Goal: Information Seeking & Learning: Learn about a topic

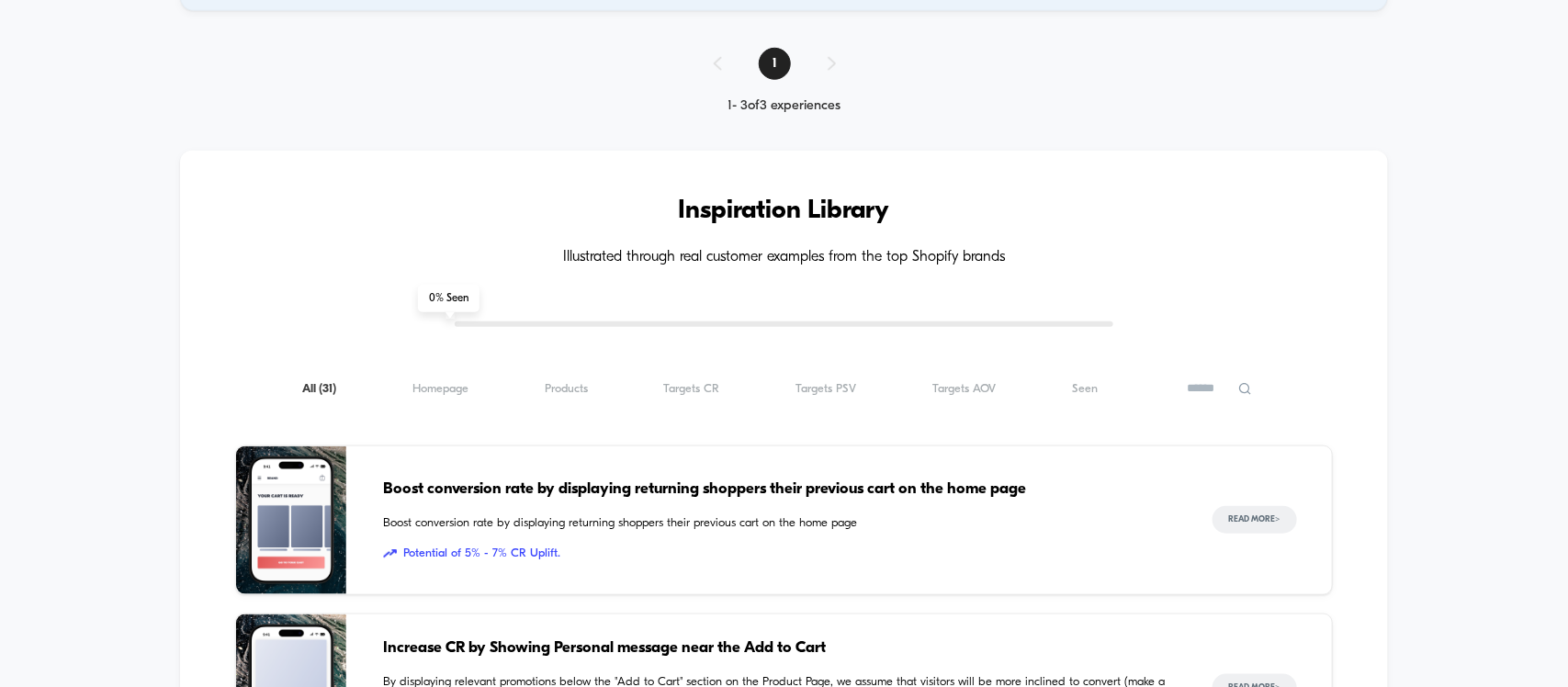
scroll to position [689, 0]
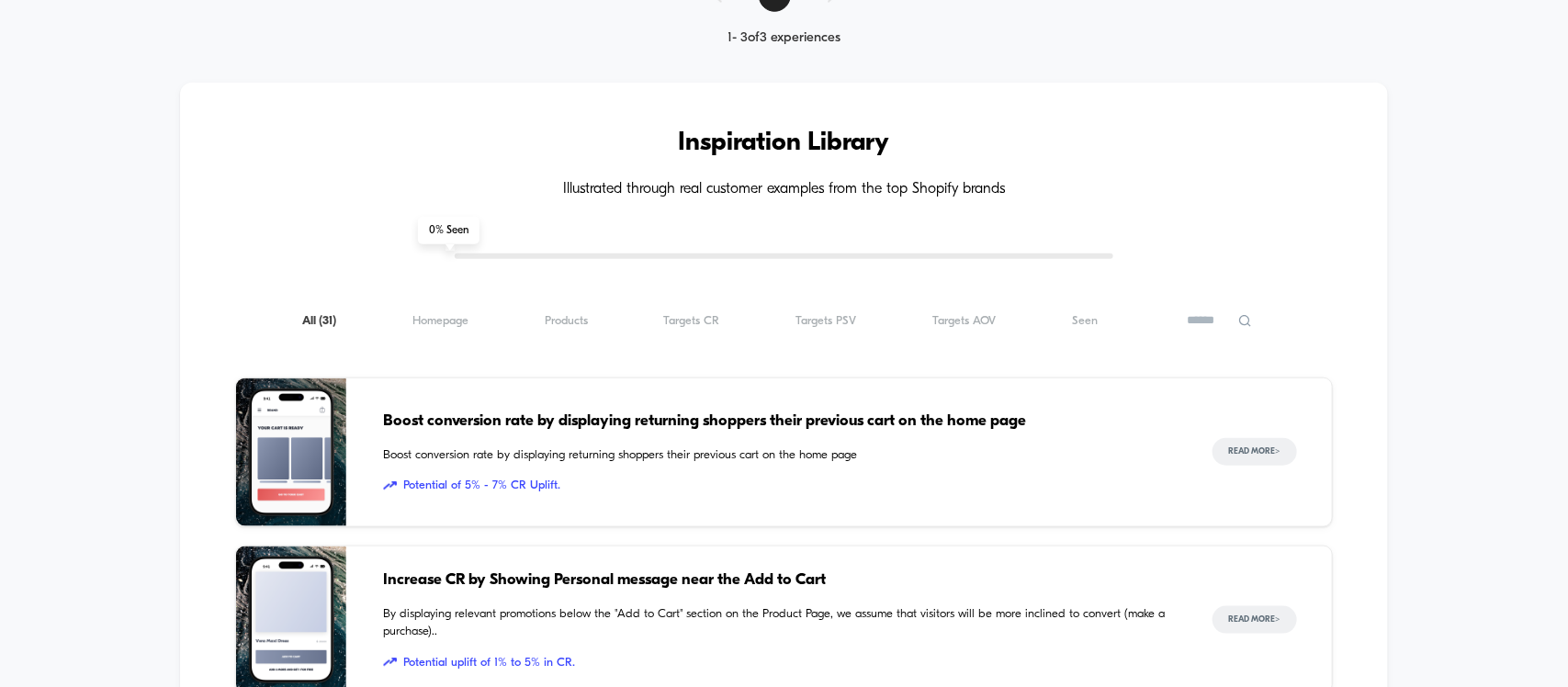
click at [1247, 328] on icon at bounding box center [1245, 321] width 13 height 13
click at [1136, 325] on input at bounding box center [1184, 320] width 184 height 22
type input "****"
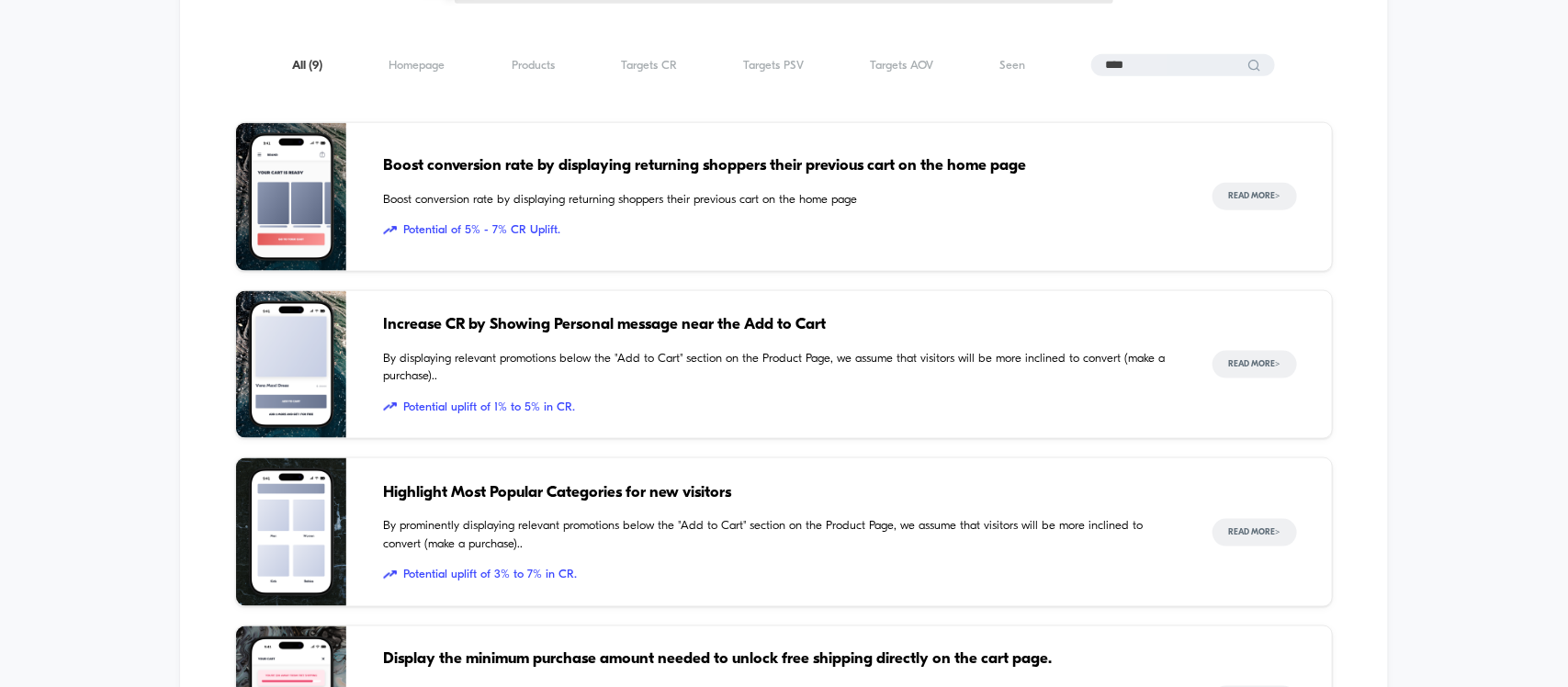
scroll to position [887, 0]
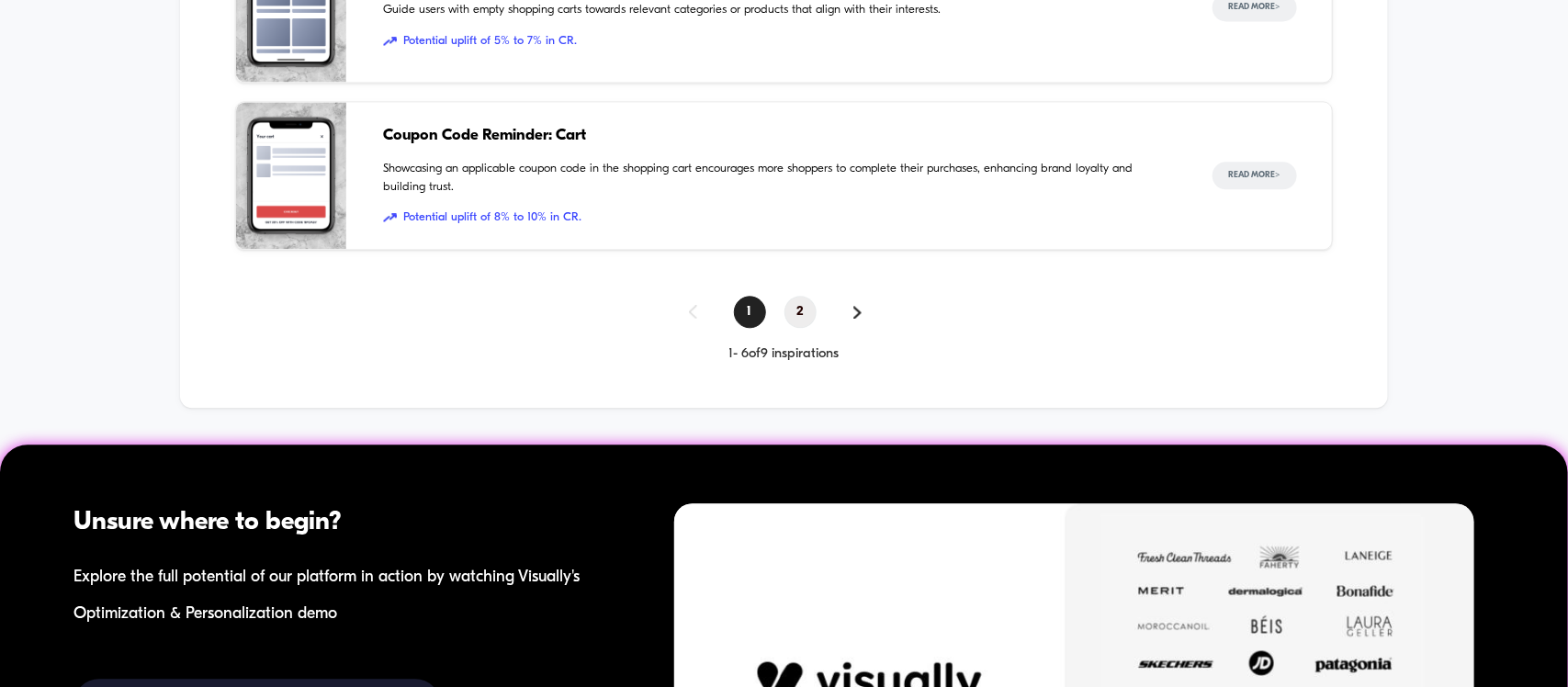
click at [797, 305] on span "2" at bounding box center [800, 311] width 32 height 32
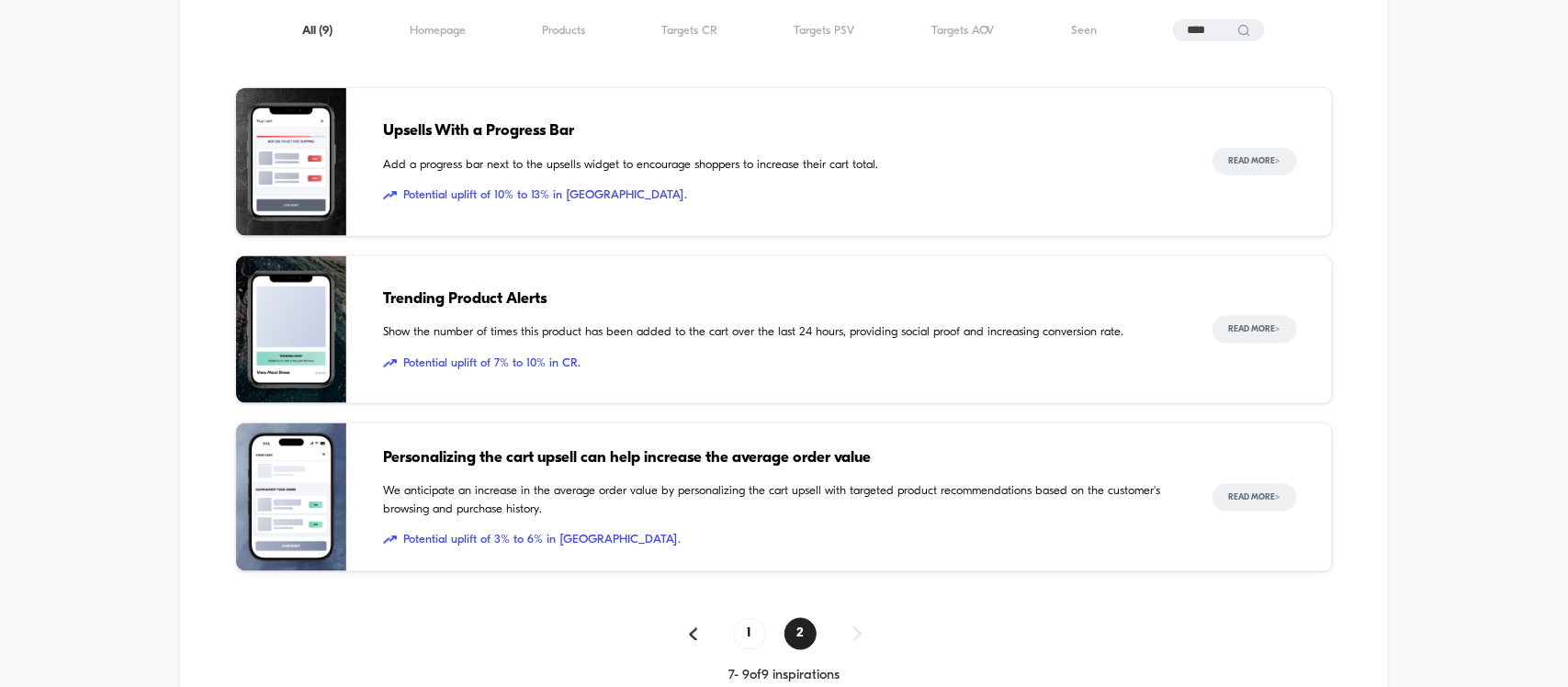
scroll to position [841, 0]
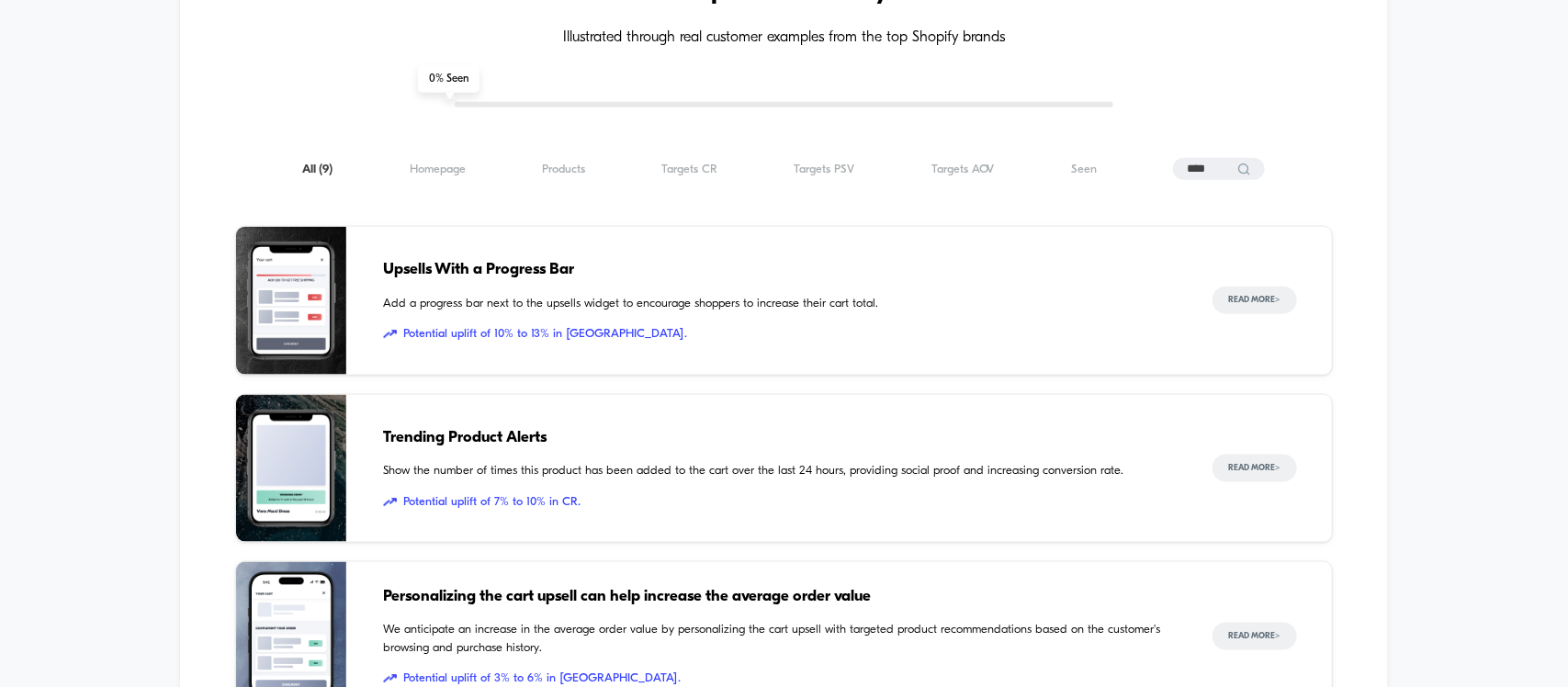
click at [498, 277] on span "Upsells With a Progress Bar" at bounding box center [779, 270] width 792 height 24
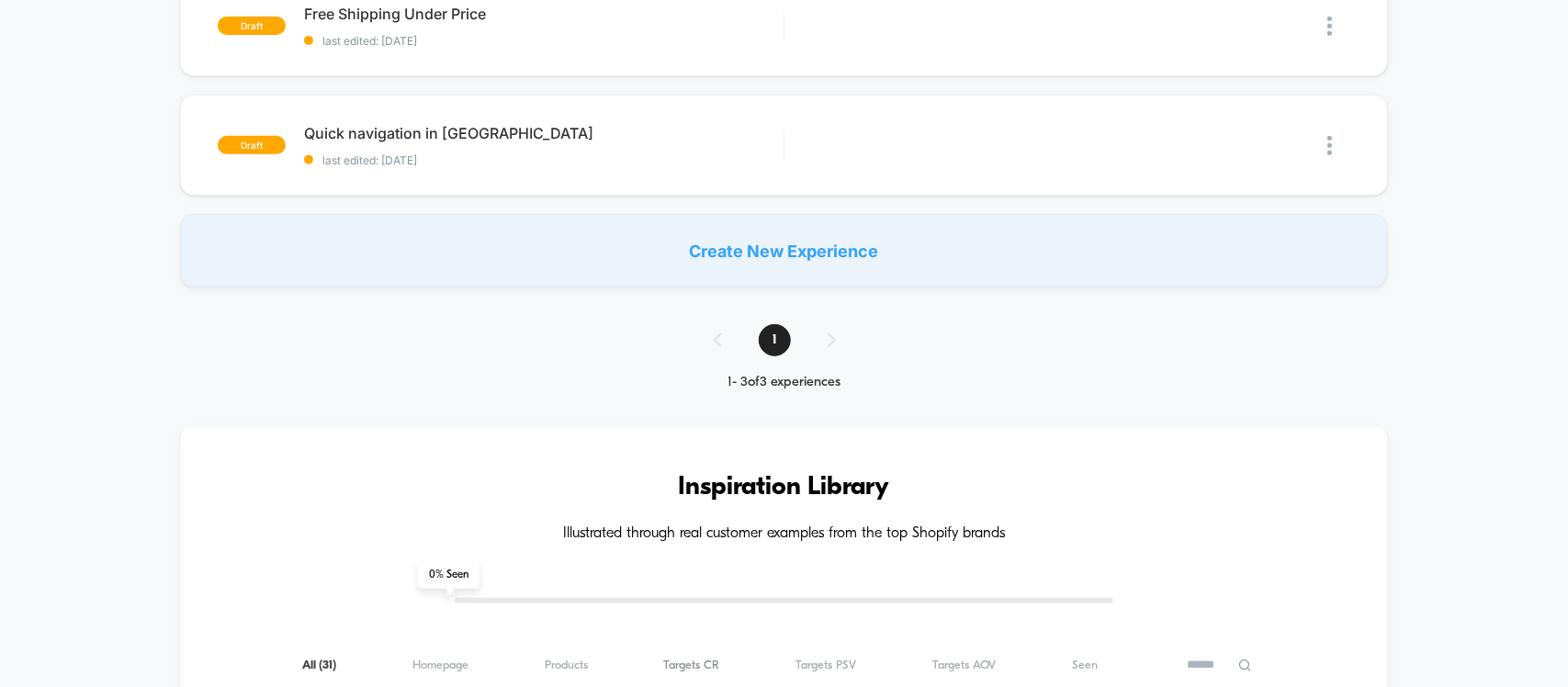
scroll to position [689, 0]
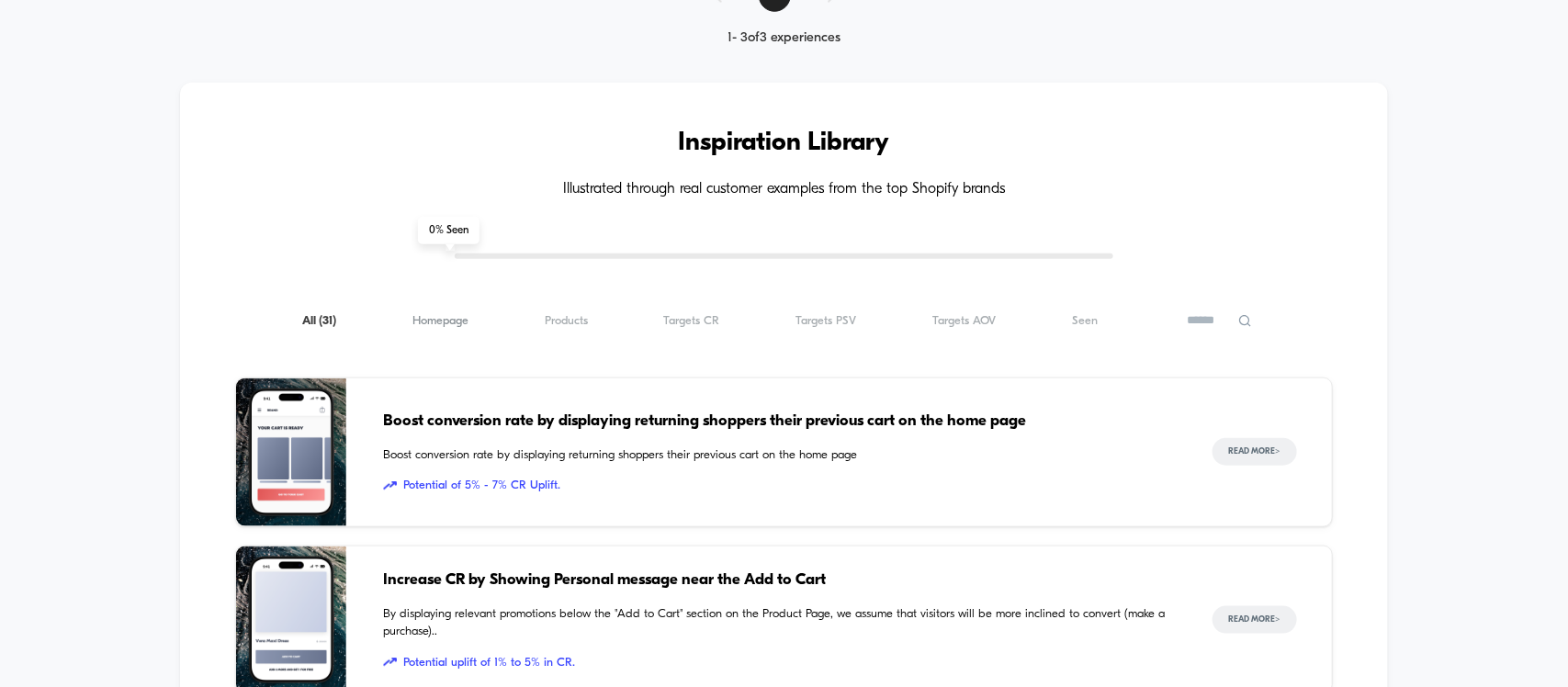
click at [443, 328] on span "Homepage ( 31 )" at bounding box center [440, 321] width 56 height 13
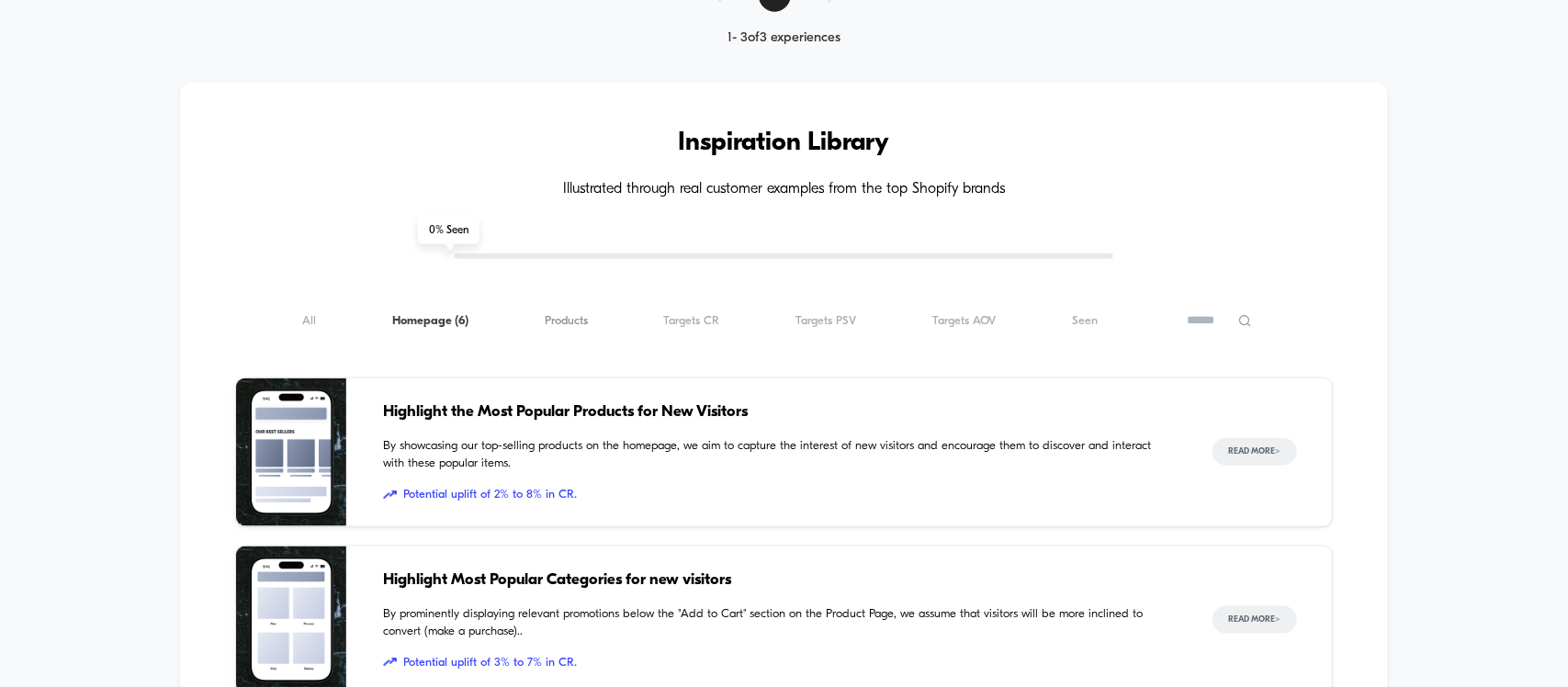
click at [575, 325] on span "Products ( 6 )" at bounding box center [566, 321] width 43 height 13
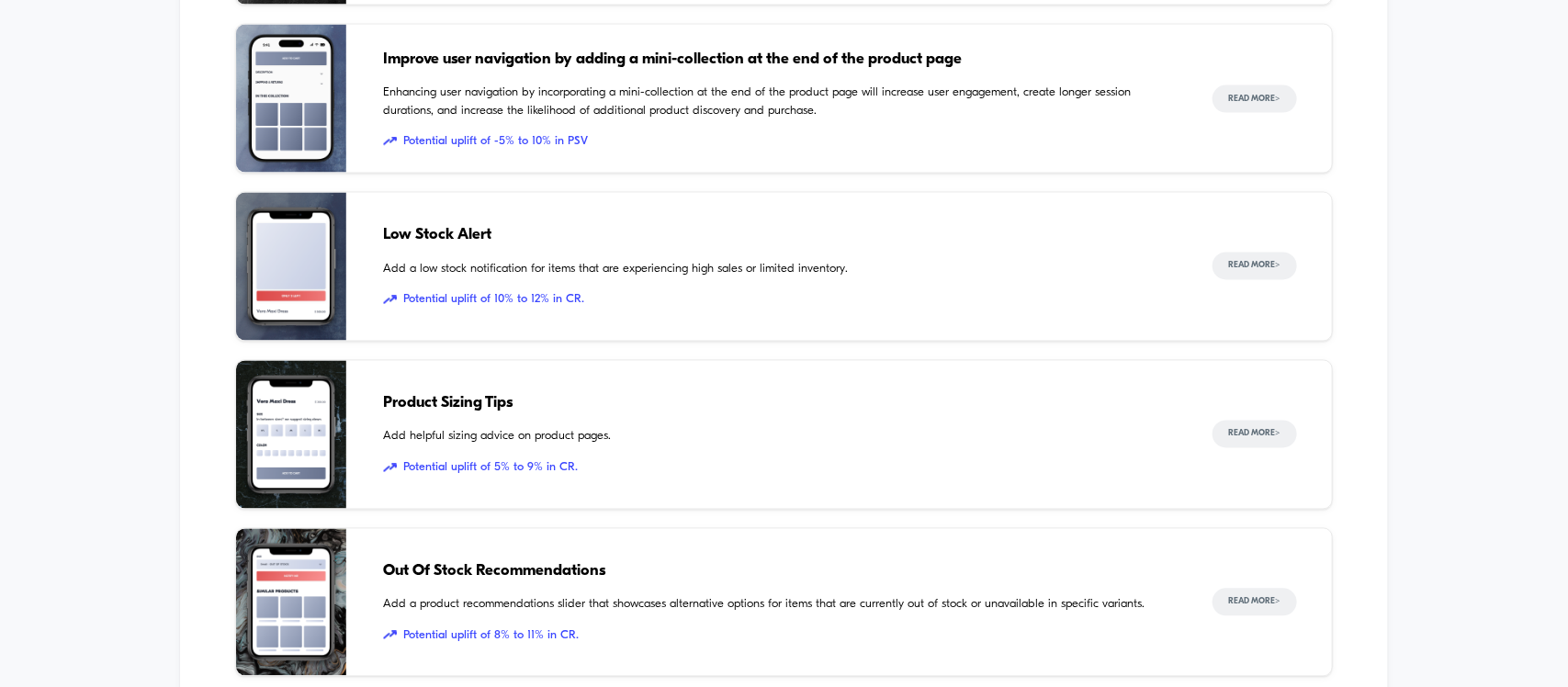
scroll to position [1493, 0]
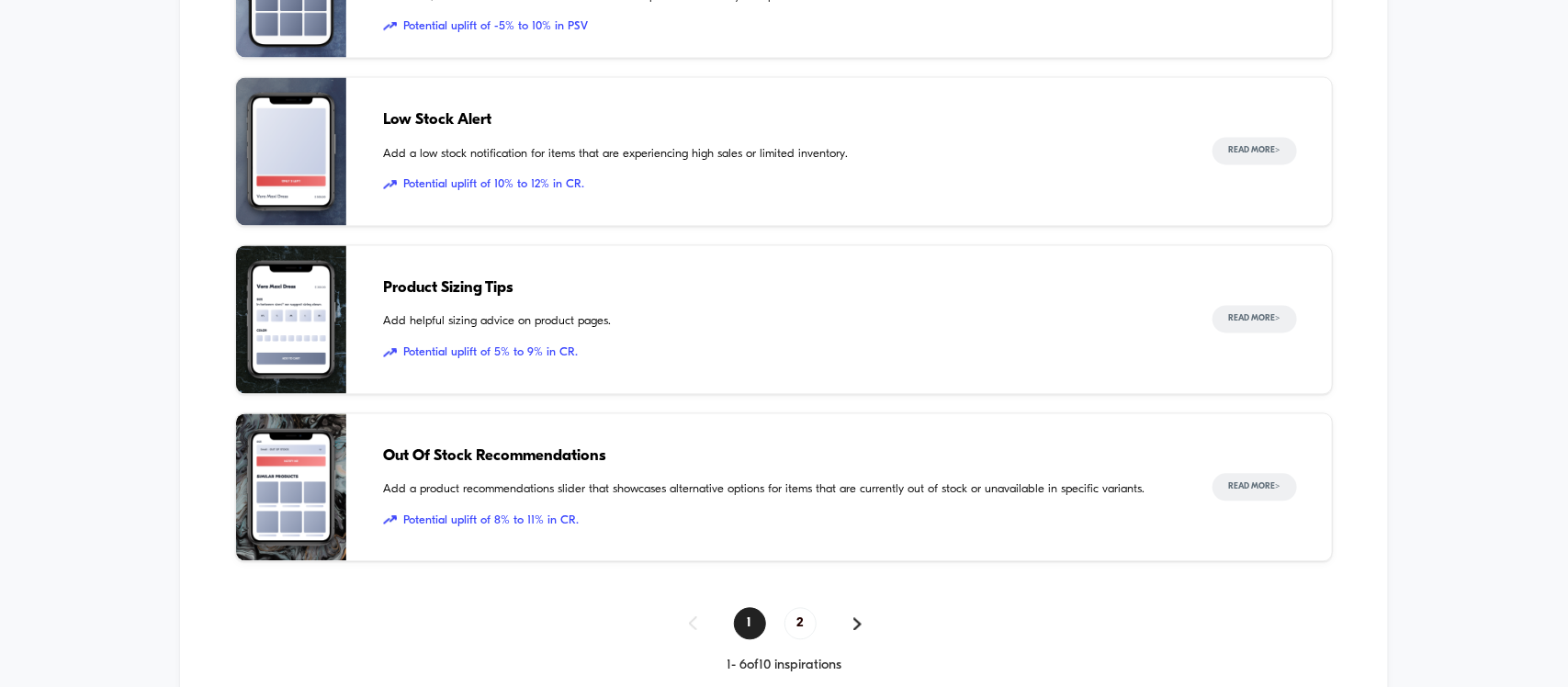
click at [576, 452] on span "Out Of Stock Recommendations" at bounding box center [779, 457] width 792 height 24
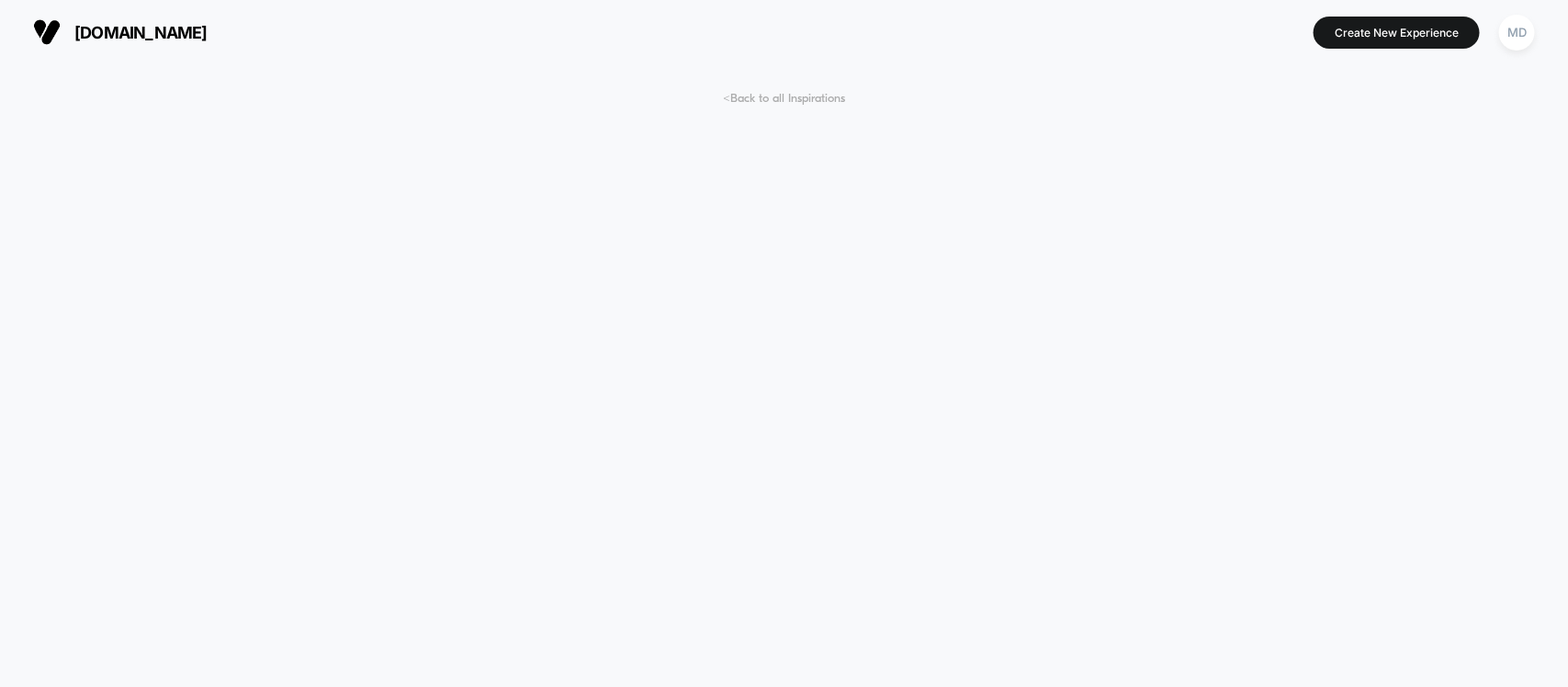
click at [795, 97] on span "< Back to all Inspirations" at bounding box center [784, 99] width 122 height 13
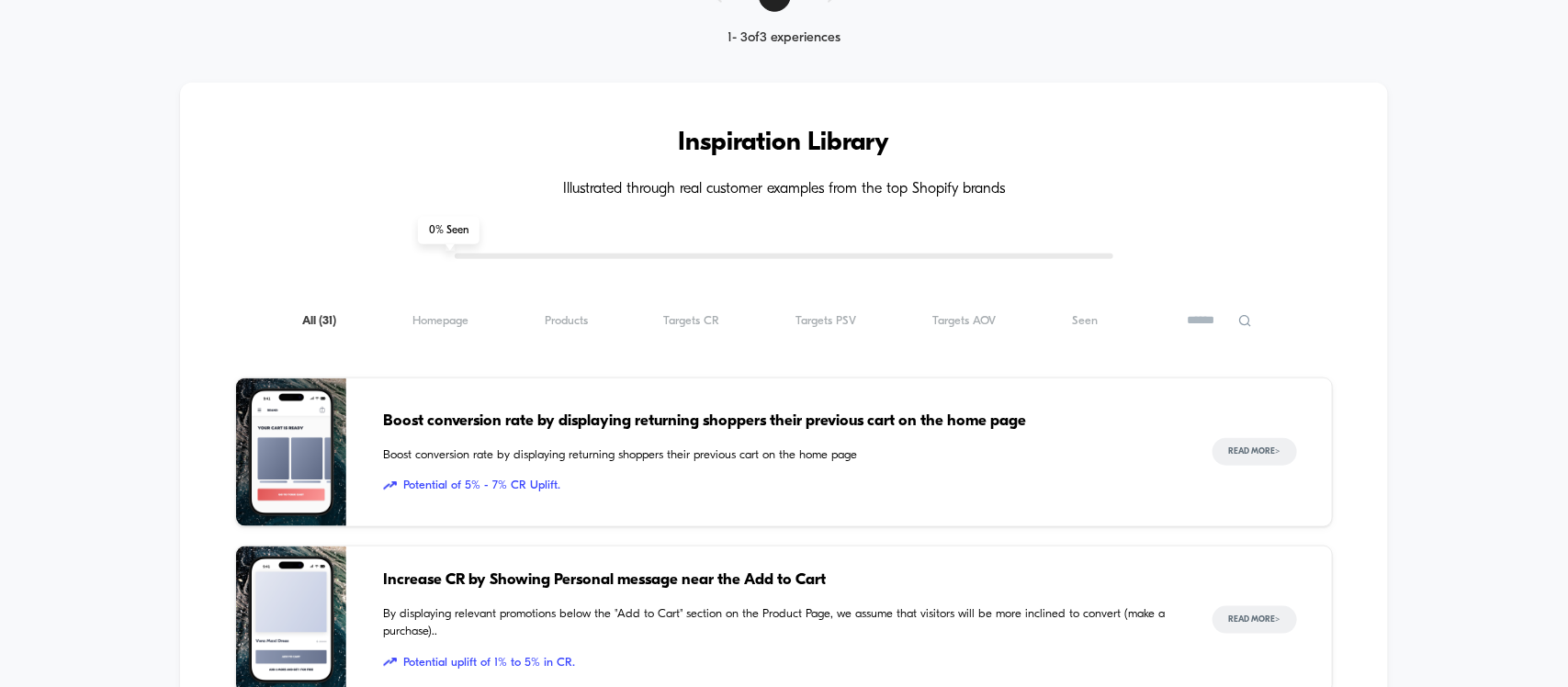
scroll to position [772, 0]
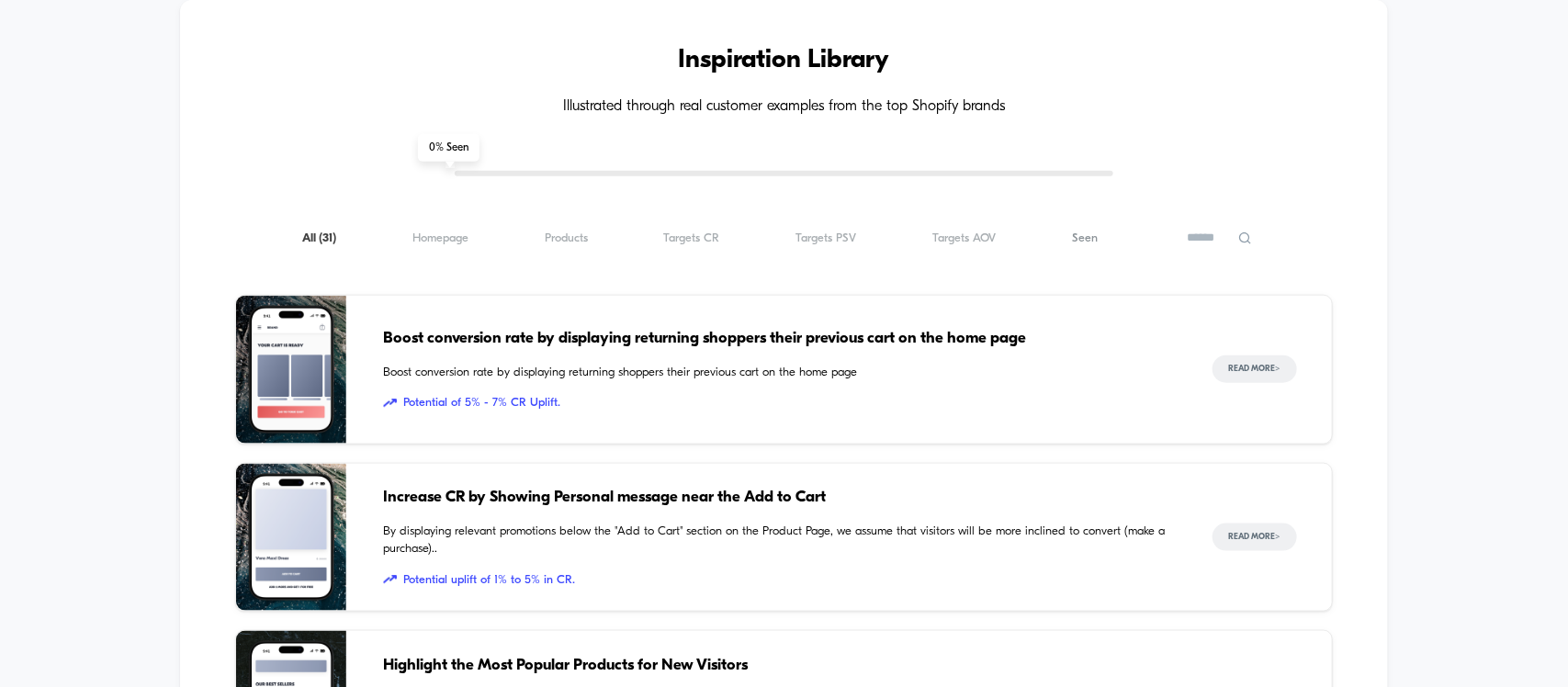
click at [1081, 239] on span "Seen ( 31 )" at bounding box center [1085, 238] width 26 height 13
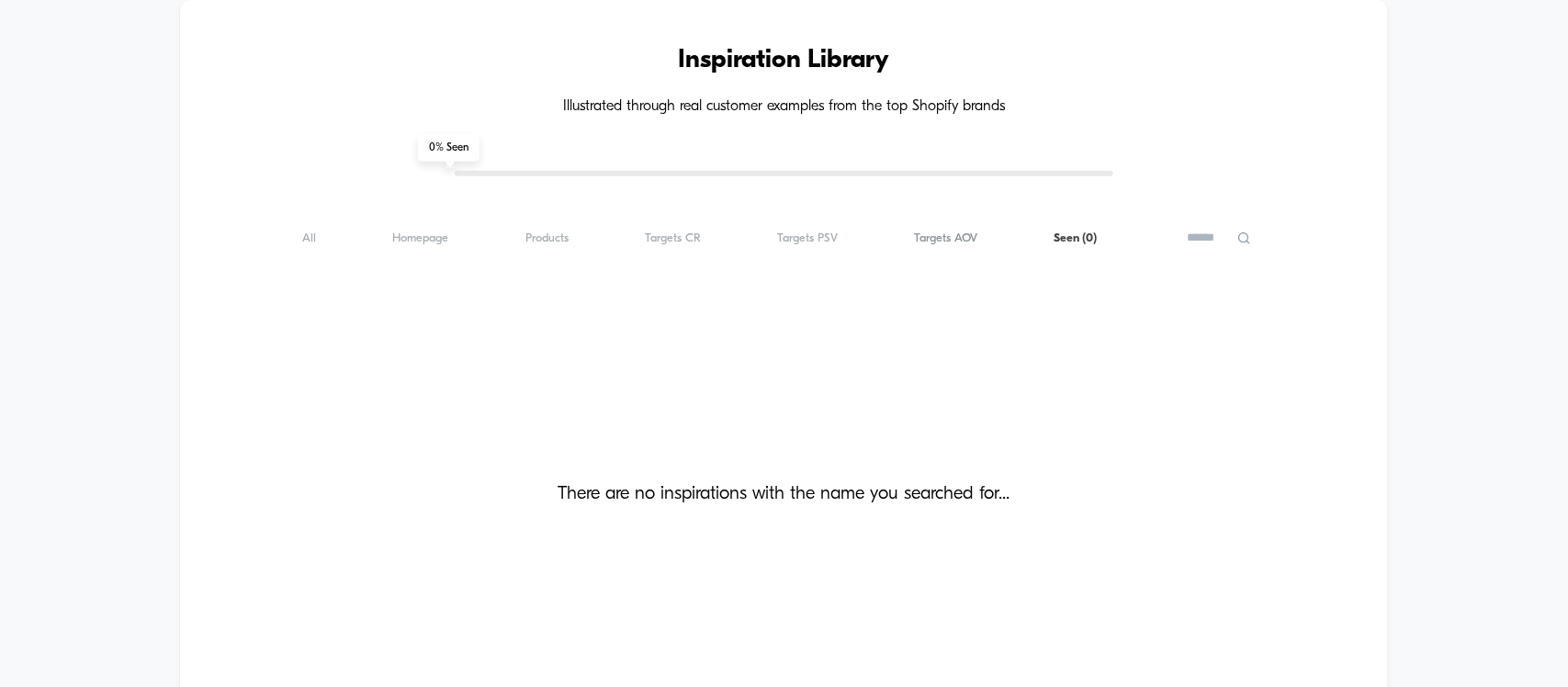
click at [955, 239] on span "Targets AOV ( 0 )" at bounding box center [945, 238] width 63 height 13
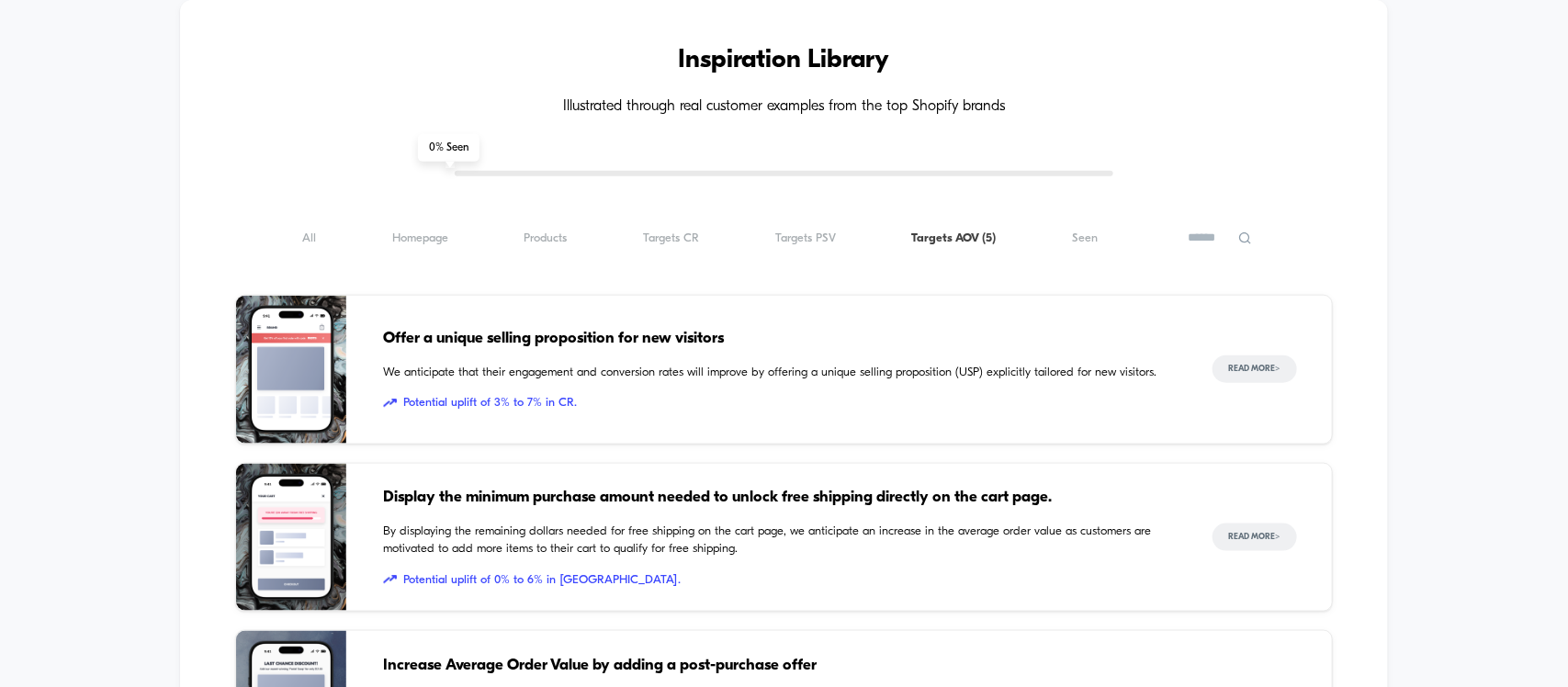
click at [825, 221] on div "Inspiration Library Illustrated through real customer examples from the top Sho…" at bounding box center [783, 637] width 1208 height 1274
click at [825, 234] on span "Targets PSV ( 5 )" at bounding box center [805, 238] width 61 height 13
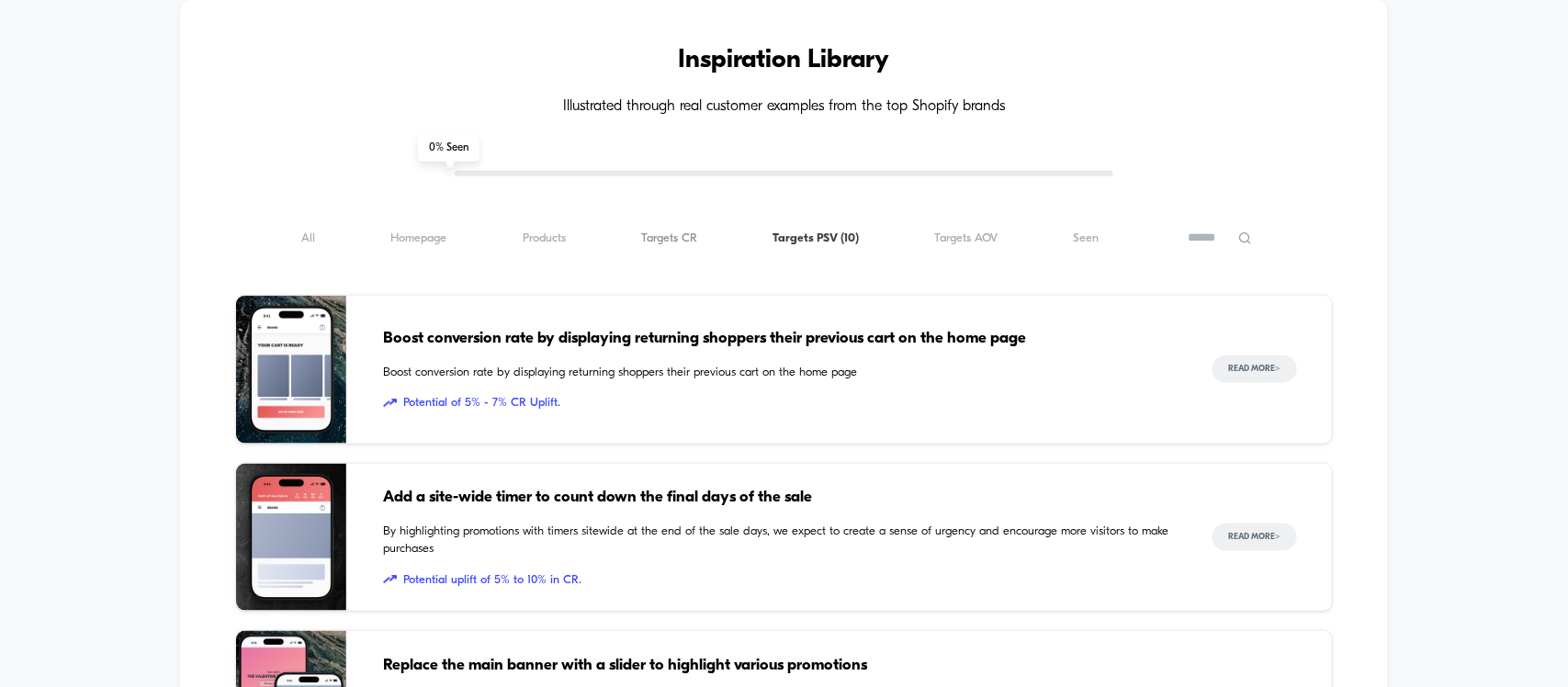
click at [686, 240] on span "Targets CR ( 10 )" at bounding box center [669, 238] width 56 height 13
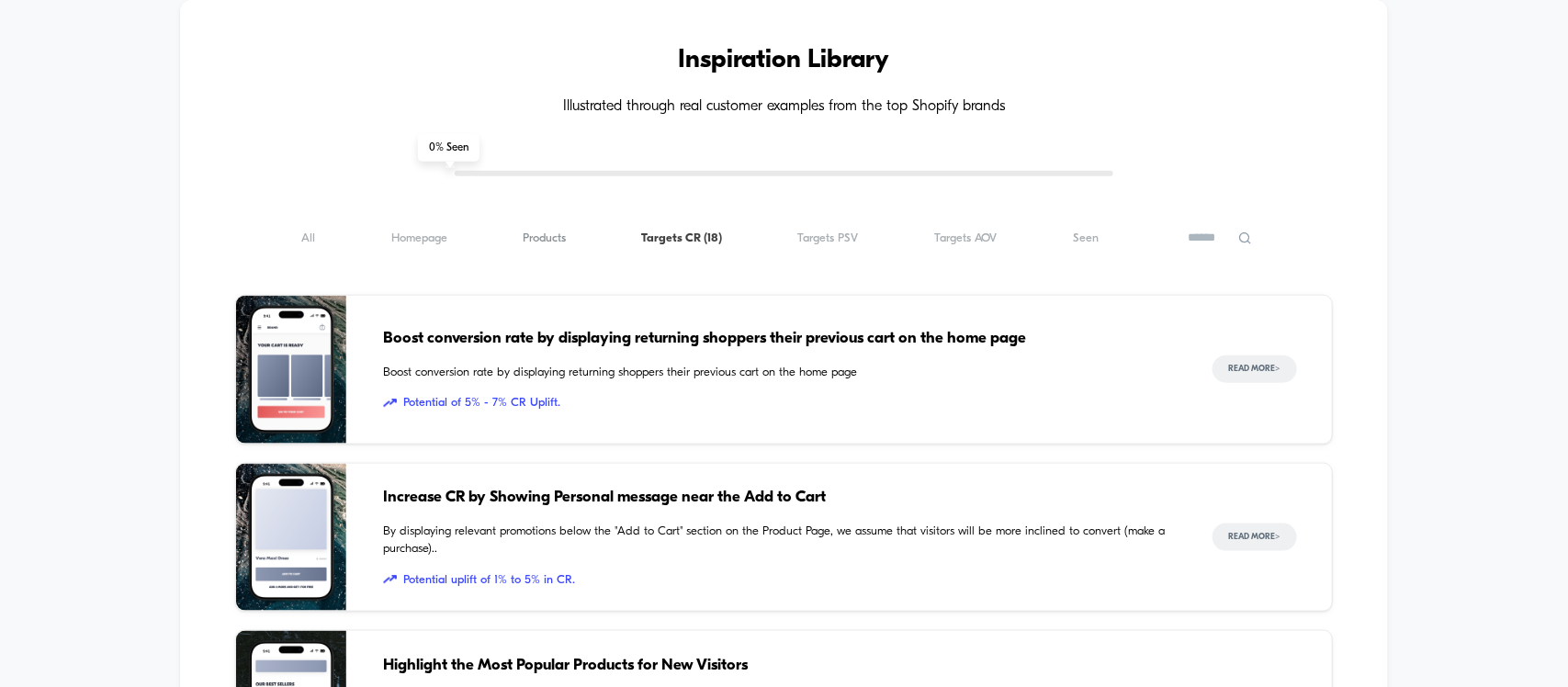
click at [539, 239] on span "Products ( 18 )" at bounding box center [544, 238] width 43 height 13
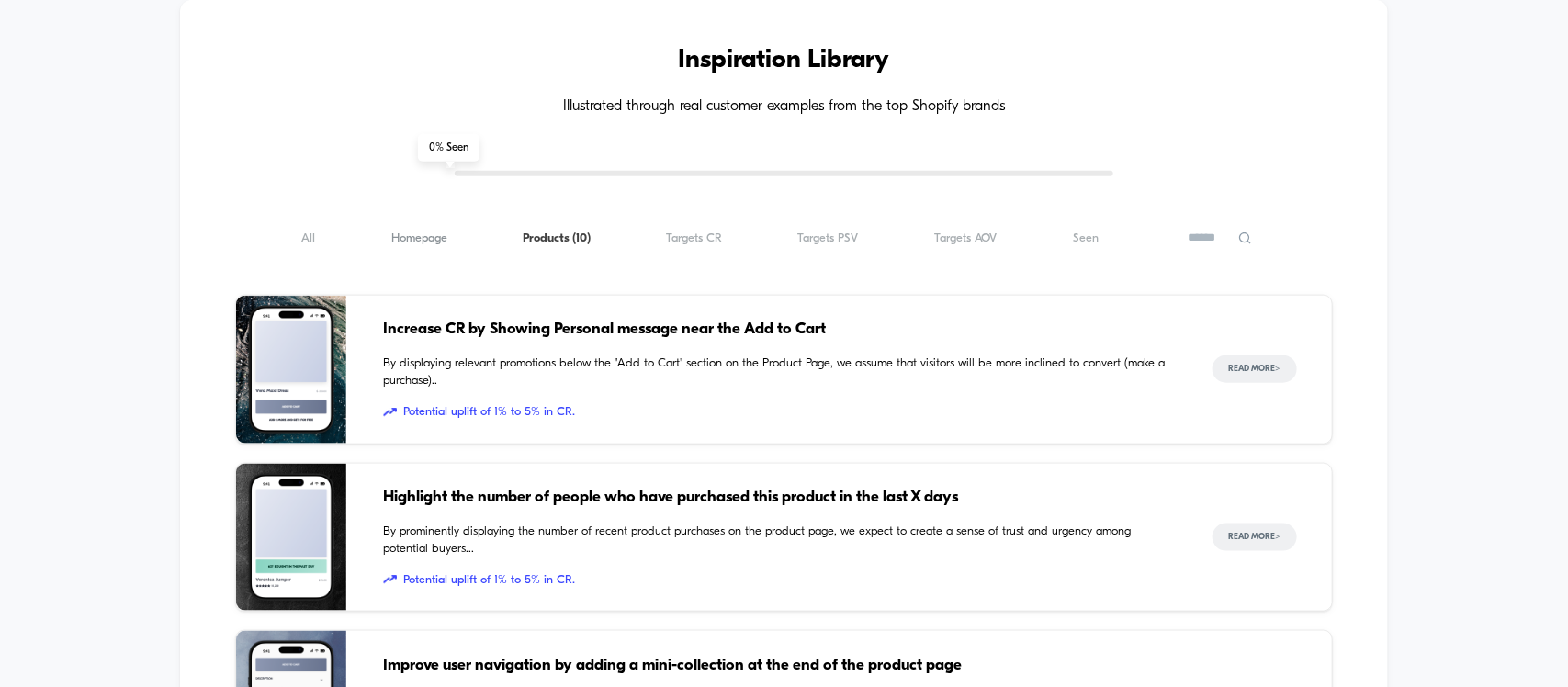
click at [431, 239] on span "Homepage ( 10 )" at bounding box center [419, 238] width 56 height 13
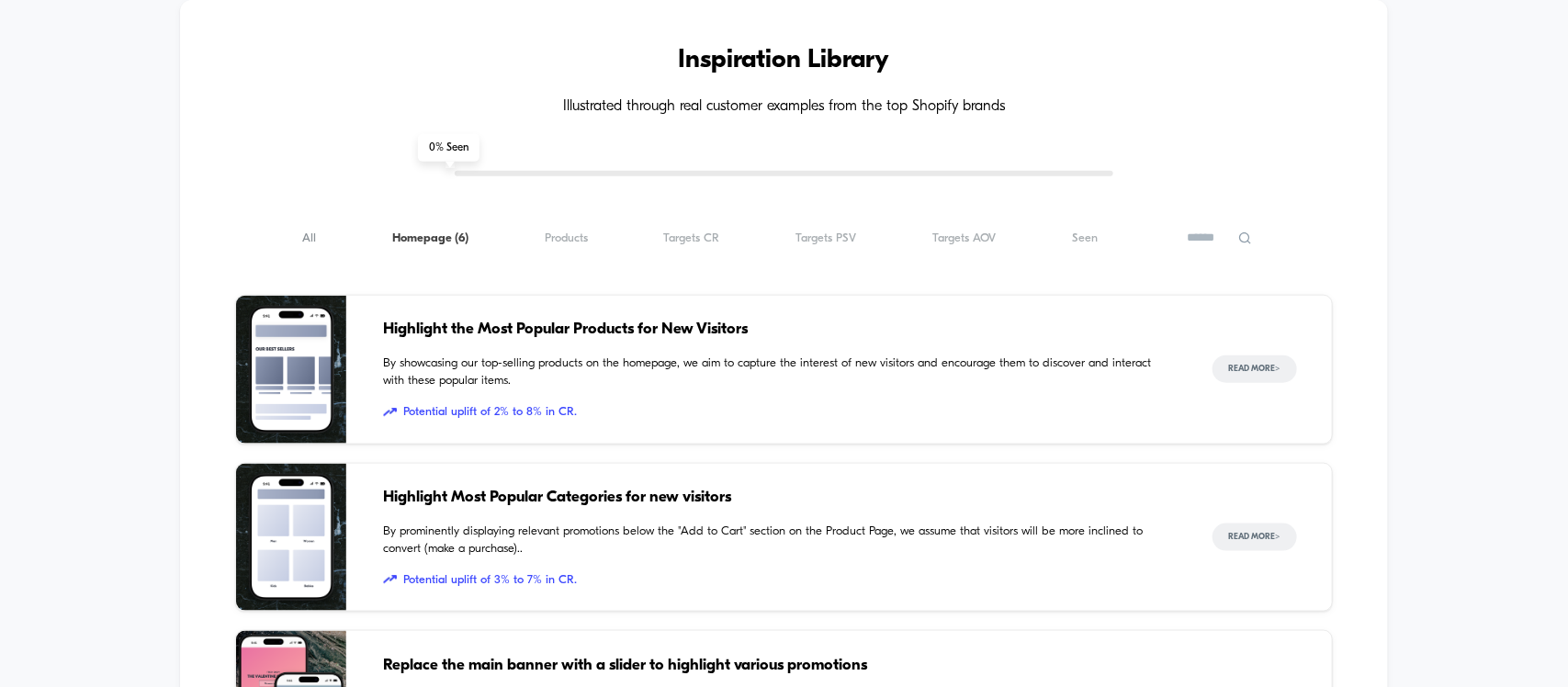
click at [312, 232] on span "All ( 6 )" at bounding box center [309, 238] width 13 height 13
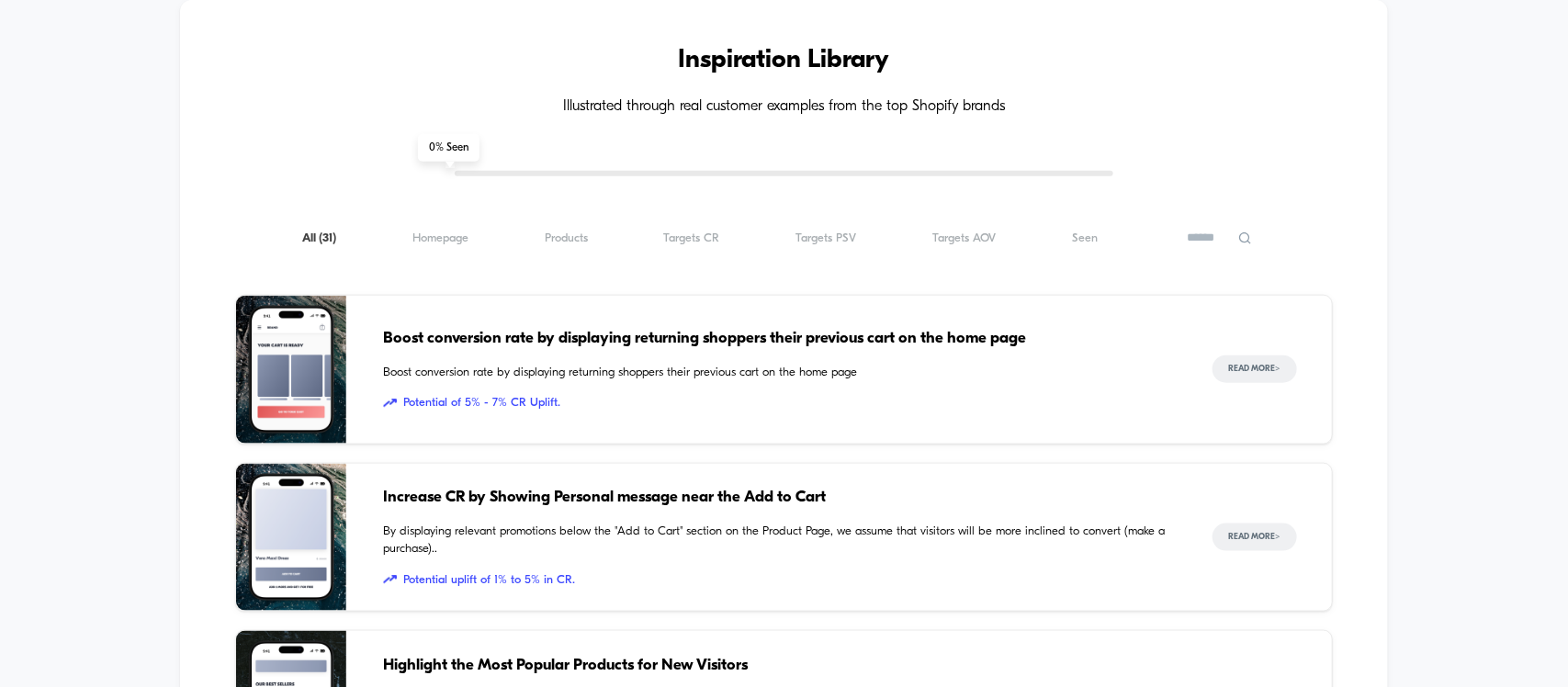
click at [542, 176] on div "0 % Seen" at bounding box center [784, 174] width 659 height 6
click at [454, 154] on span "0 % Seen" at bounding box center [449, 148] width 61 height 28
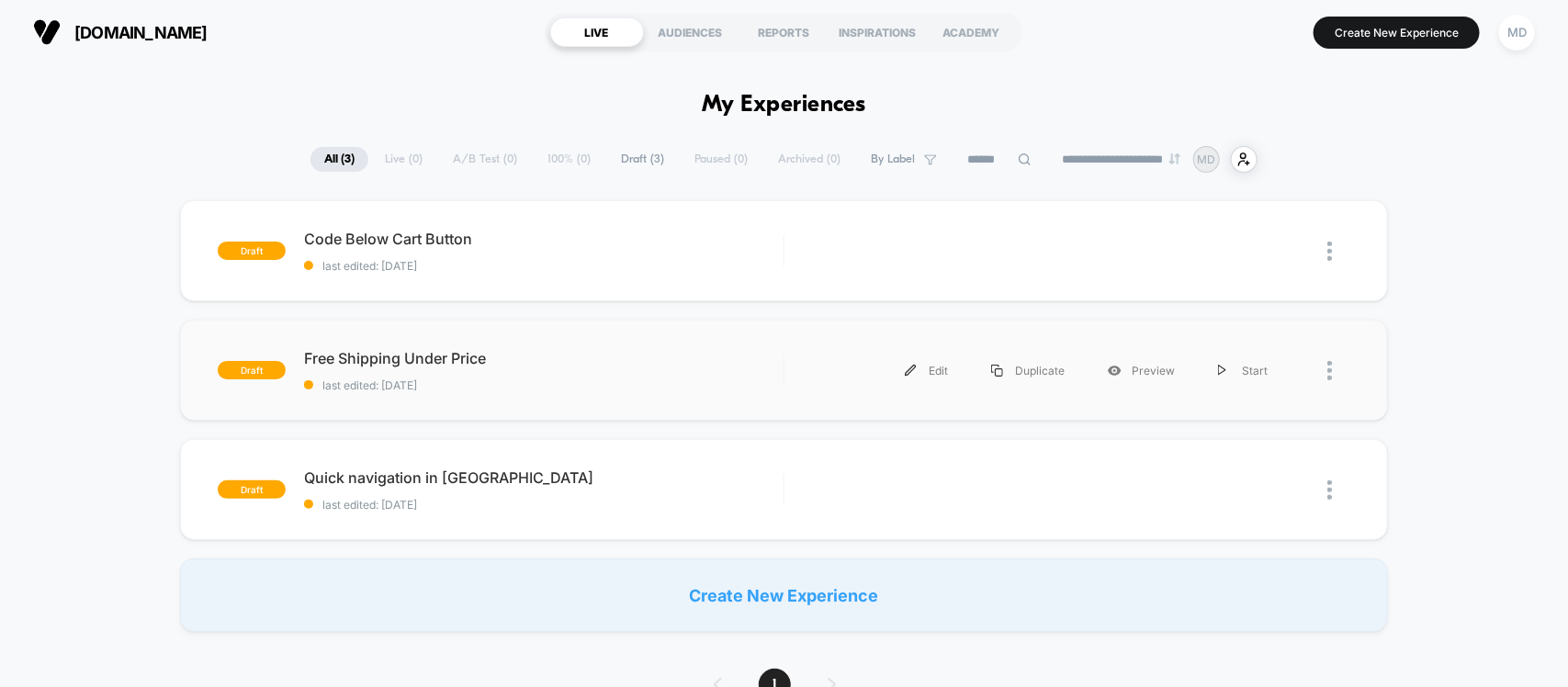
scroll to position [459, 0]
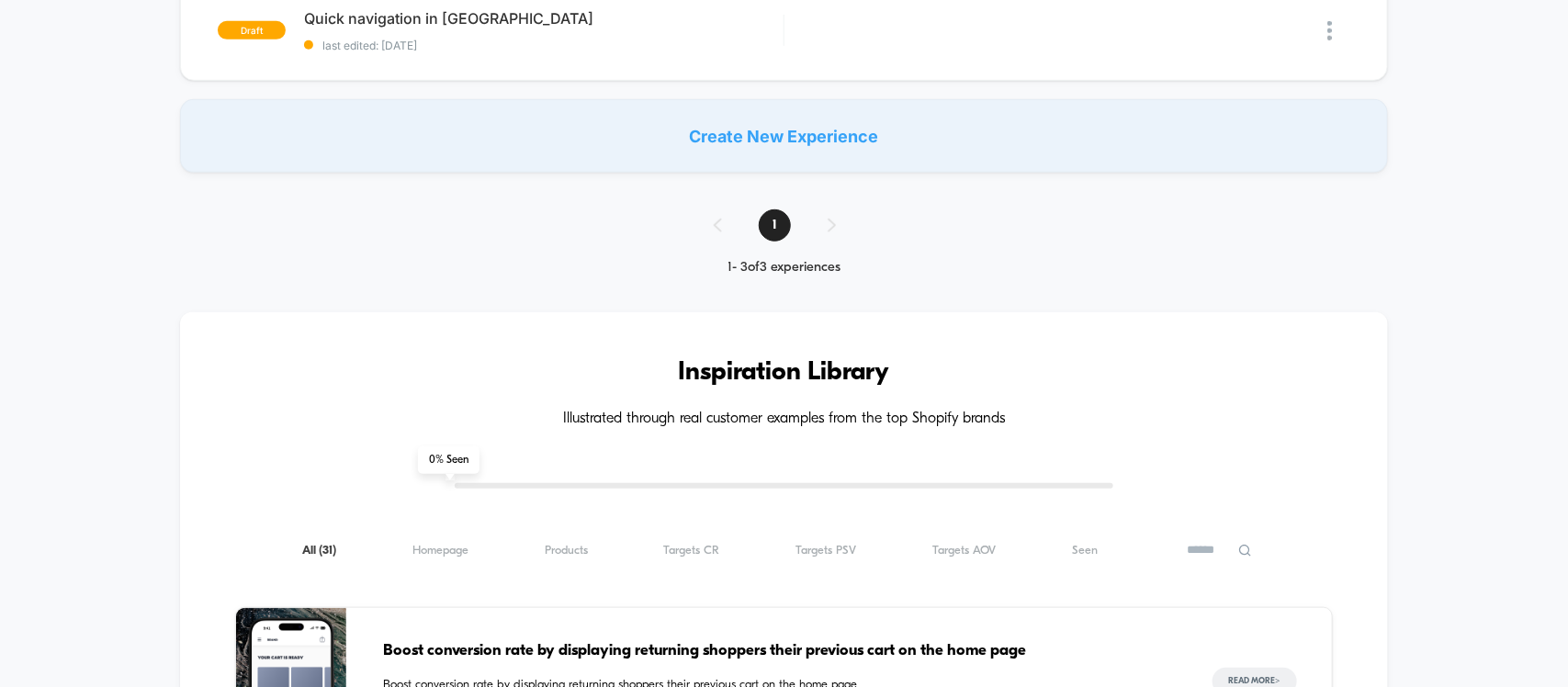
click at [766, 377] on h3 "Inspiration Library" at bounding box center [784, 373] width 1097 height 30
drag, startPoint x: 766, startPoint y: 377, endPoint x: 708, endPoint y: 364, distance: 59.4
click at [691, 361] on h3 "Inspiration Library" at bounding box center [784, 373] width 1097 height 30
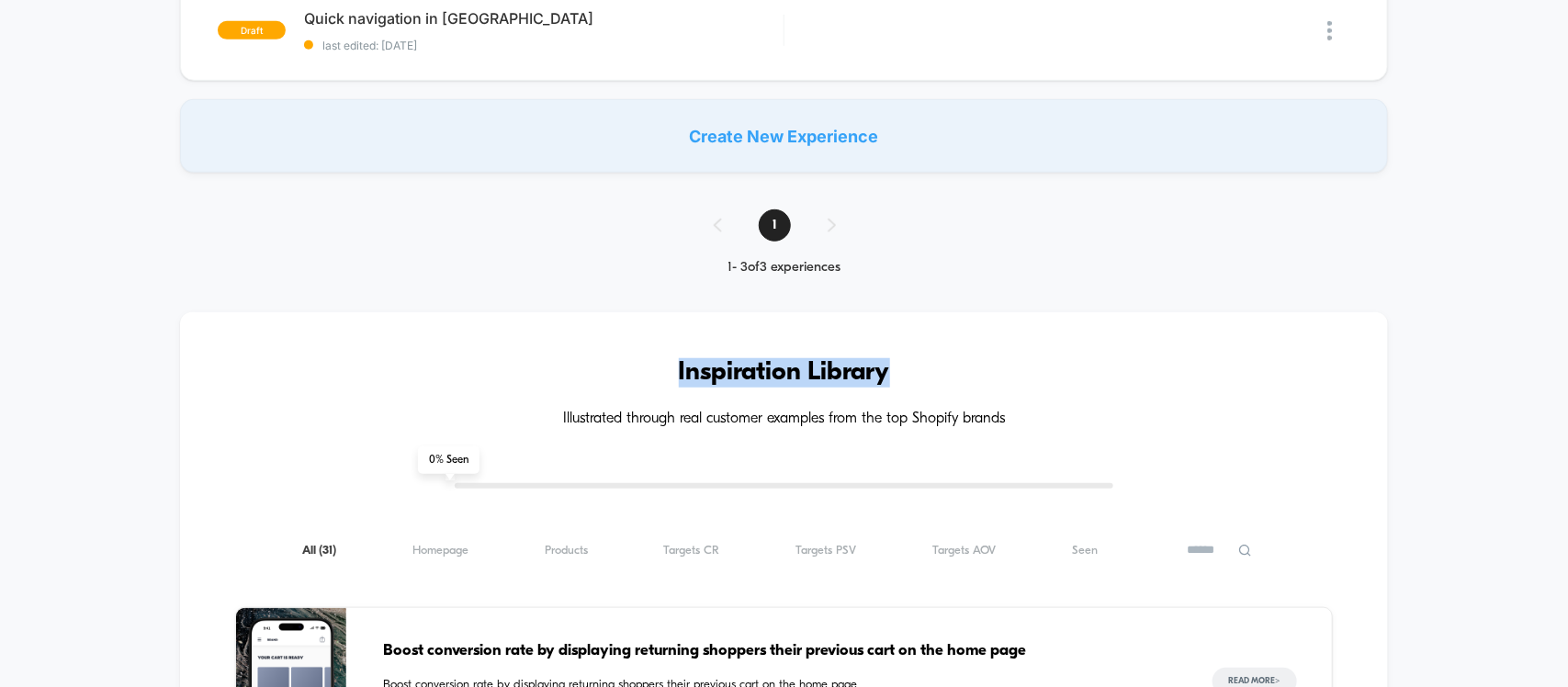
click at [870, 370] on h3 "Inspiration Library" at bounding box center [784, 373] width 1097 height 30
click at [736, 370] on h3 "Inspiration Library" at bounding box center [784, 373] width 1097 height 30
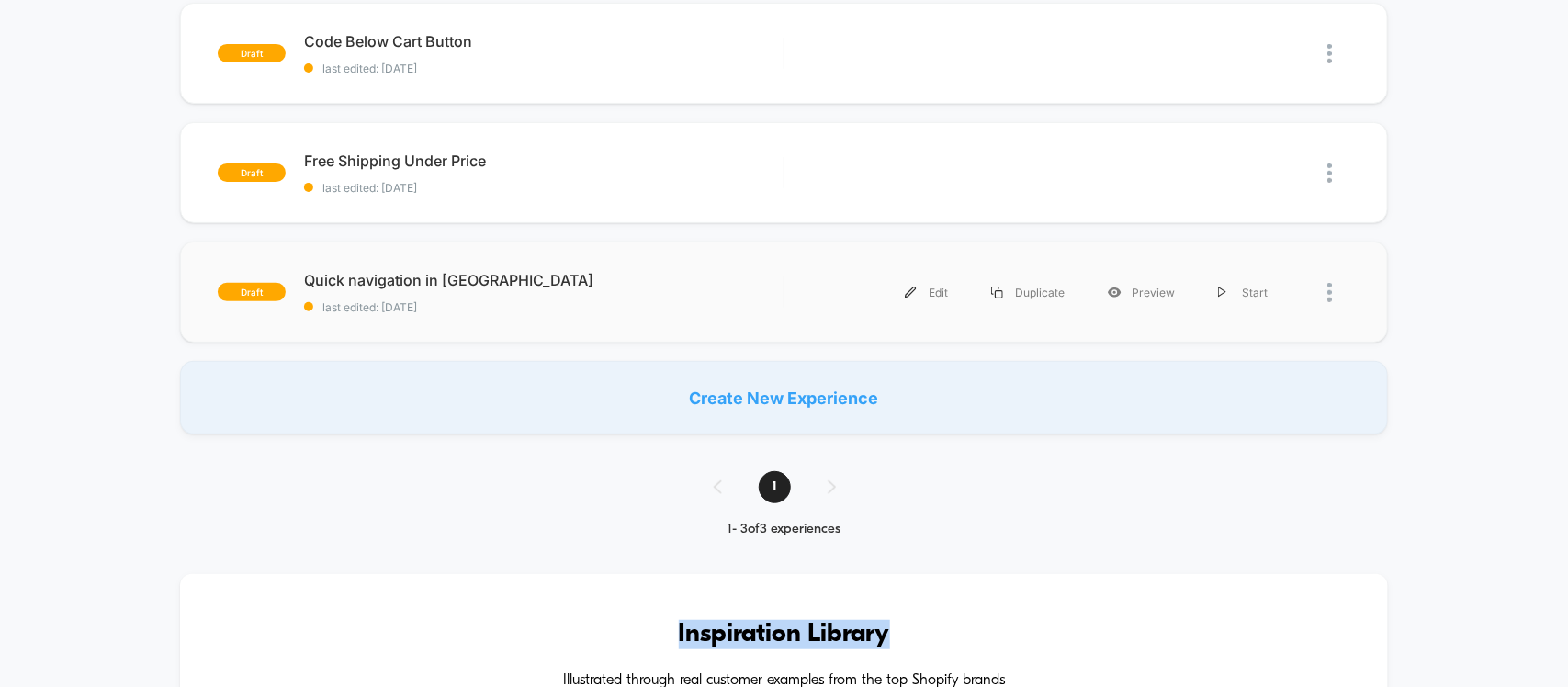
scroll to position [0, 0]
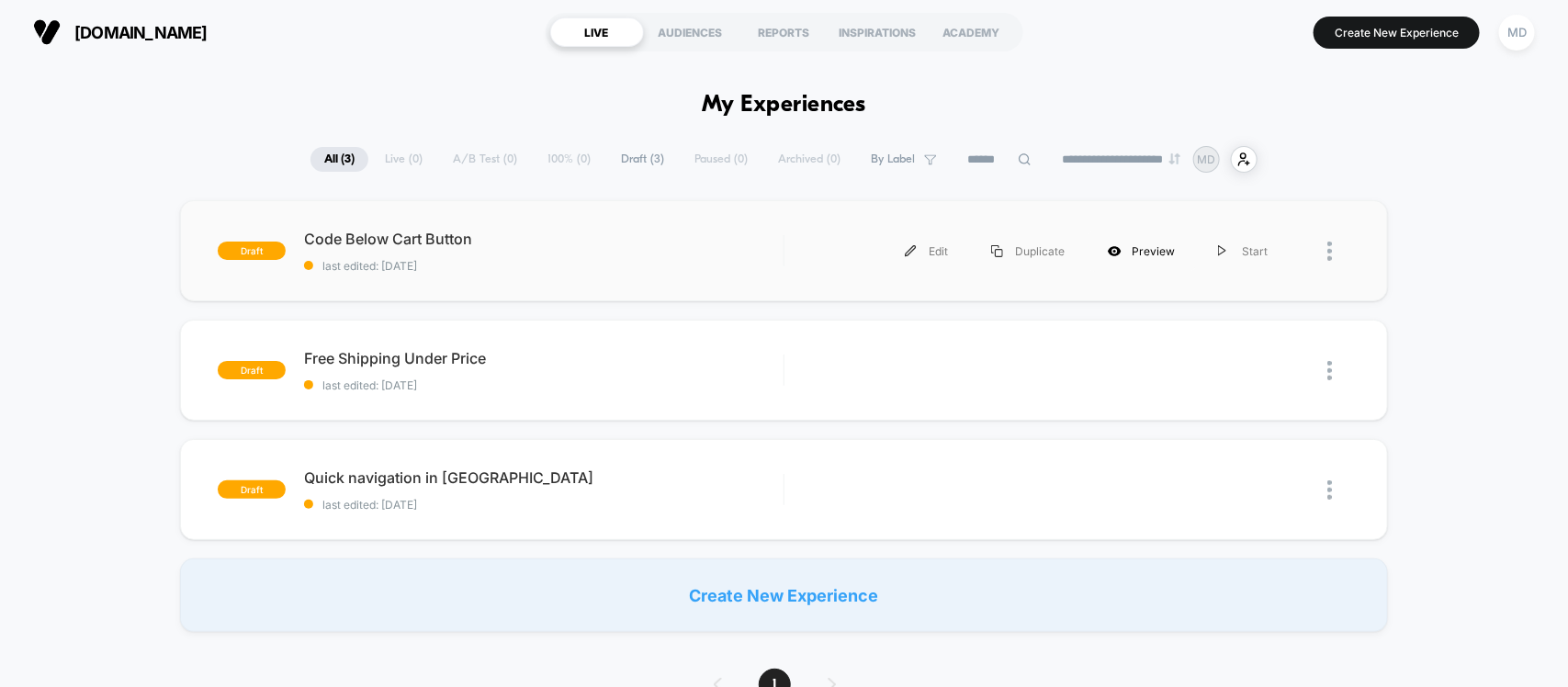
click at [1133, 256] on div "Preview" at bounding box center [1141, 251] width 110 height 41
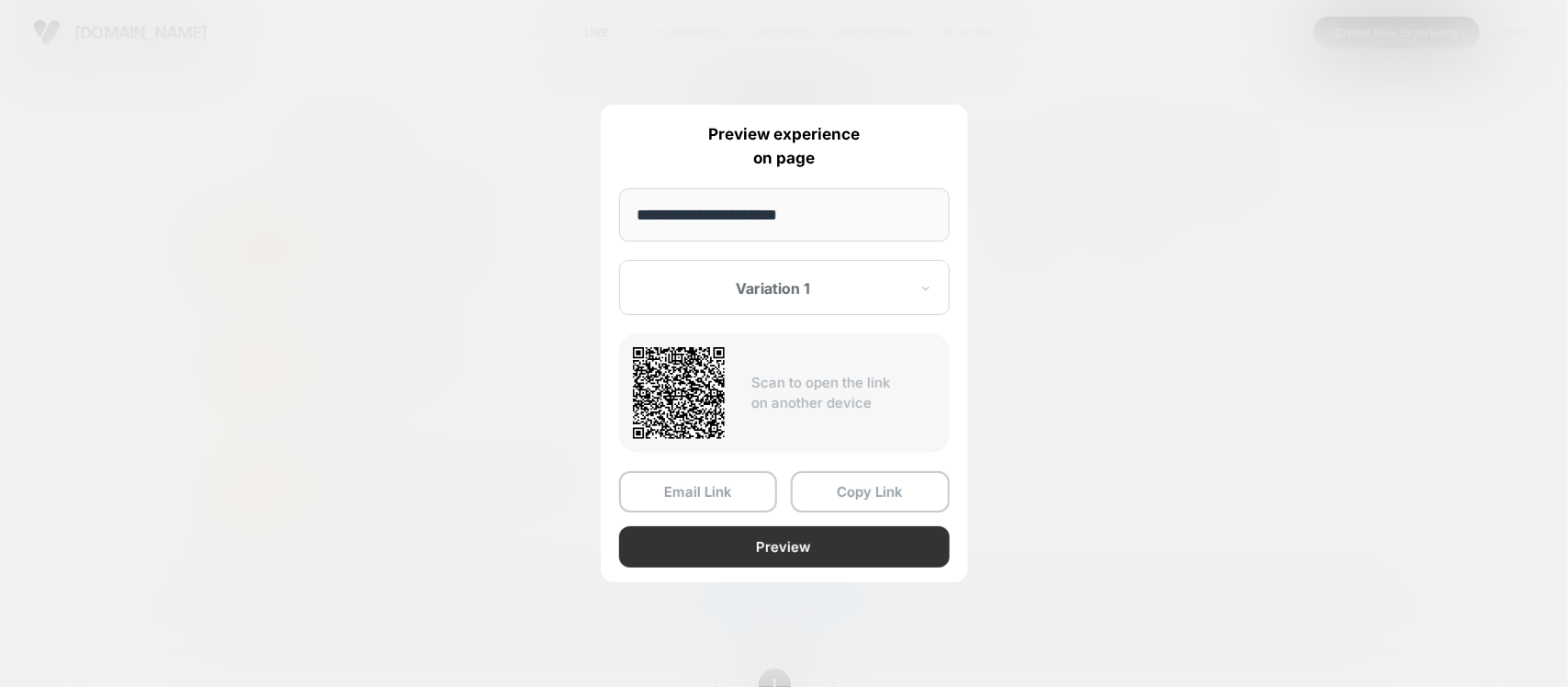
click at [751, 539] on button "Preview" at bounding box center [785, 547] width 331 height 41
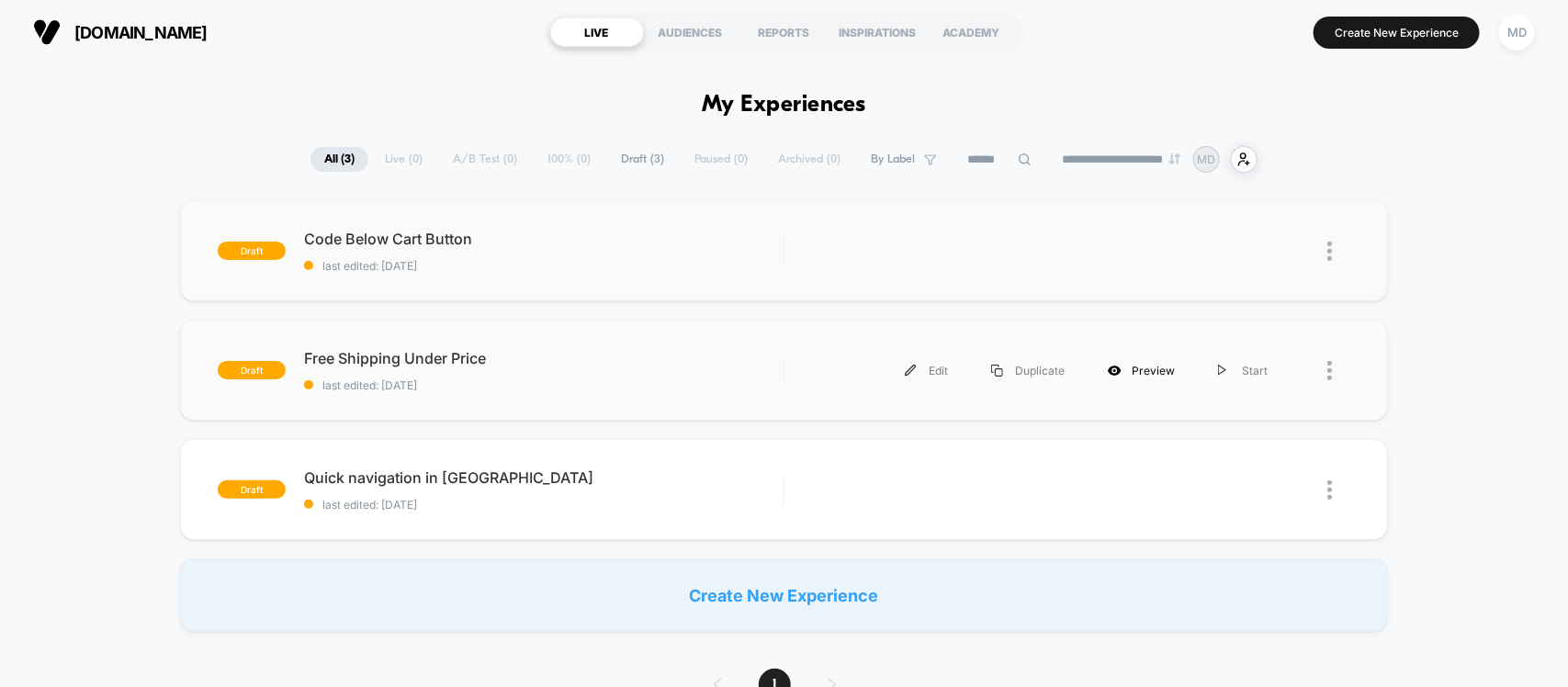
click at [1146, 369] on div "Preview" at bounding box center [1141, 370] width 110 height 41
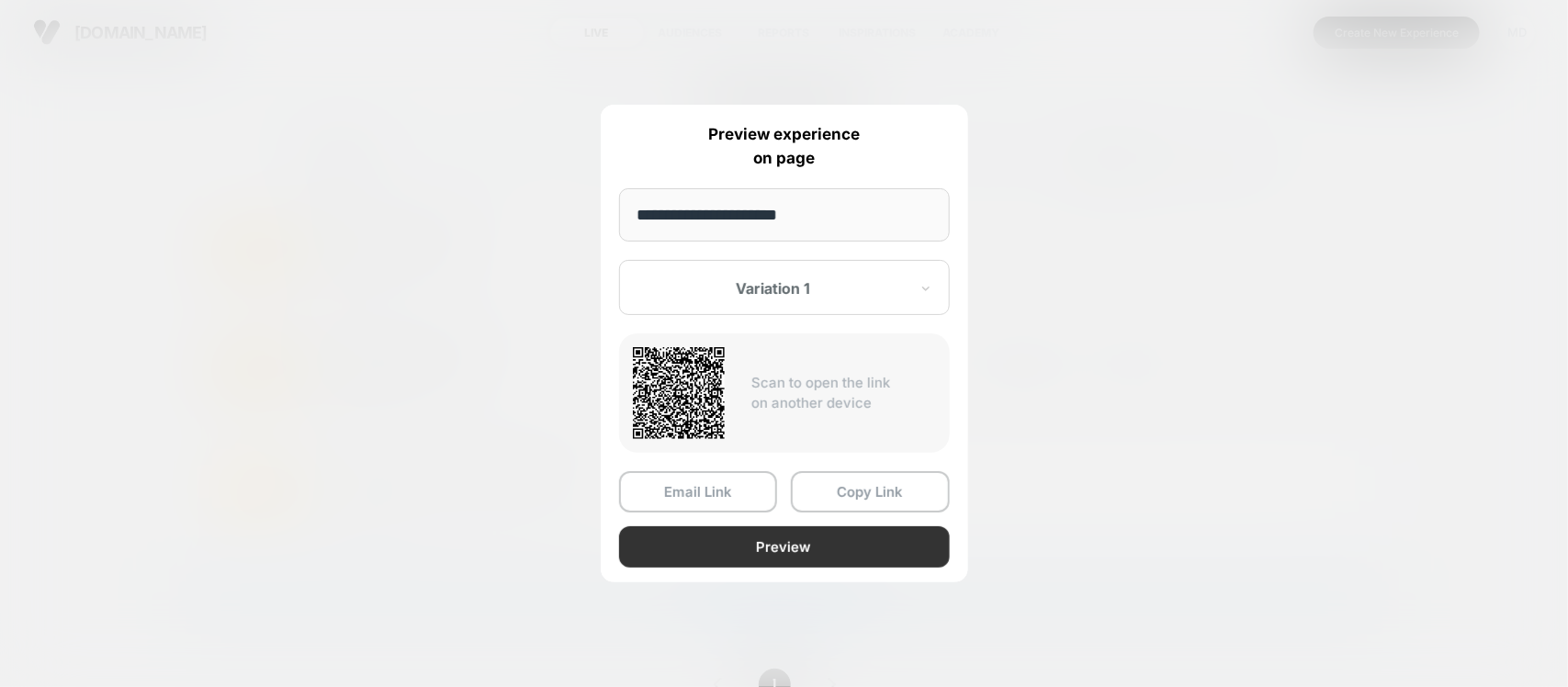
click at [807, 545] on button "Preview" at bounding box center [785, 547] width 331 height 41
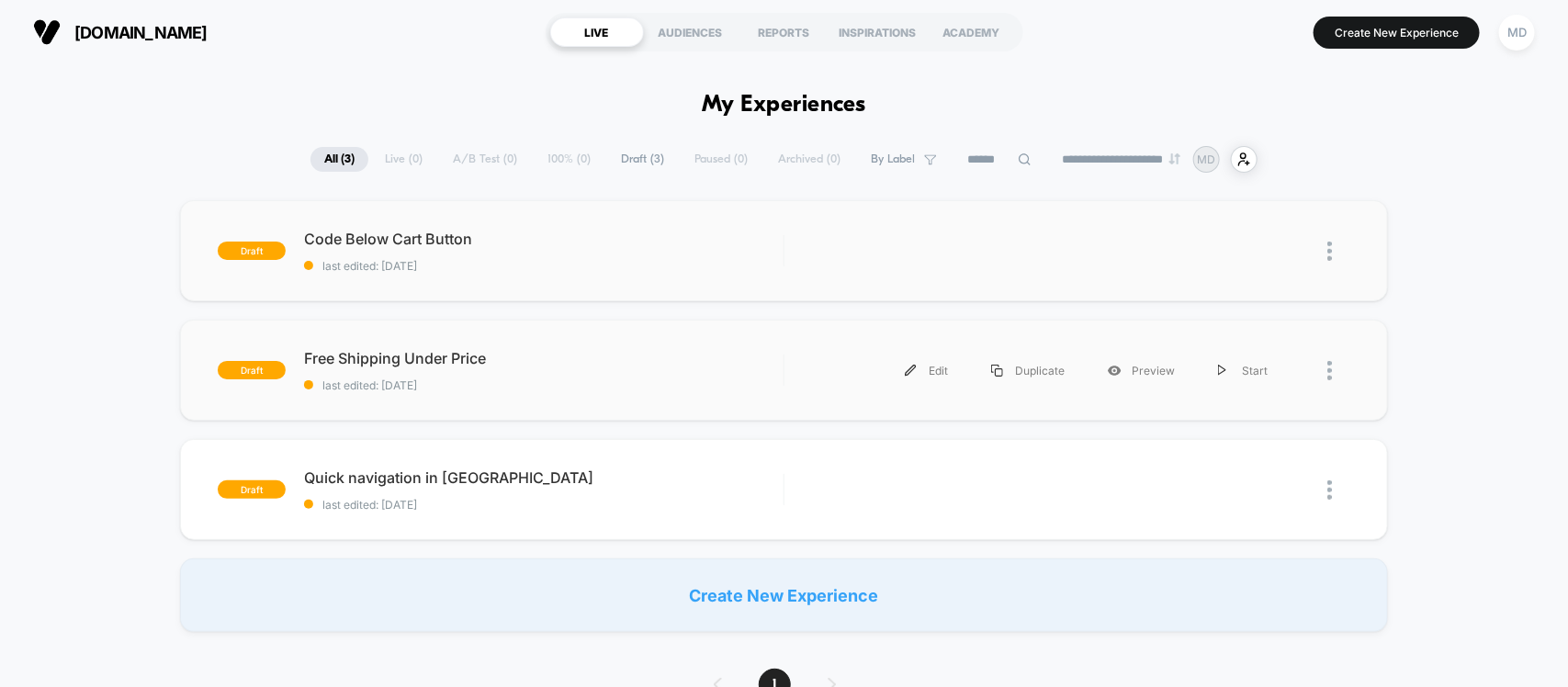
click at [113, 220] on div "draft Code Below Cart Button last edited: [DATE] Edit Duplicate Preview Start d…" at bounding box center [784, 415] width 1568 height 431
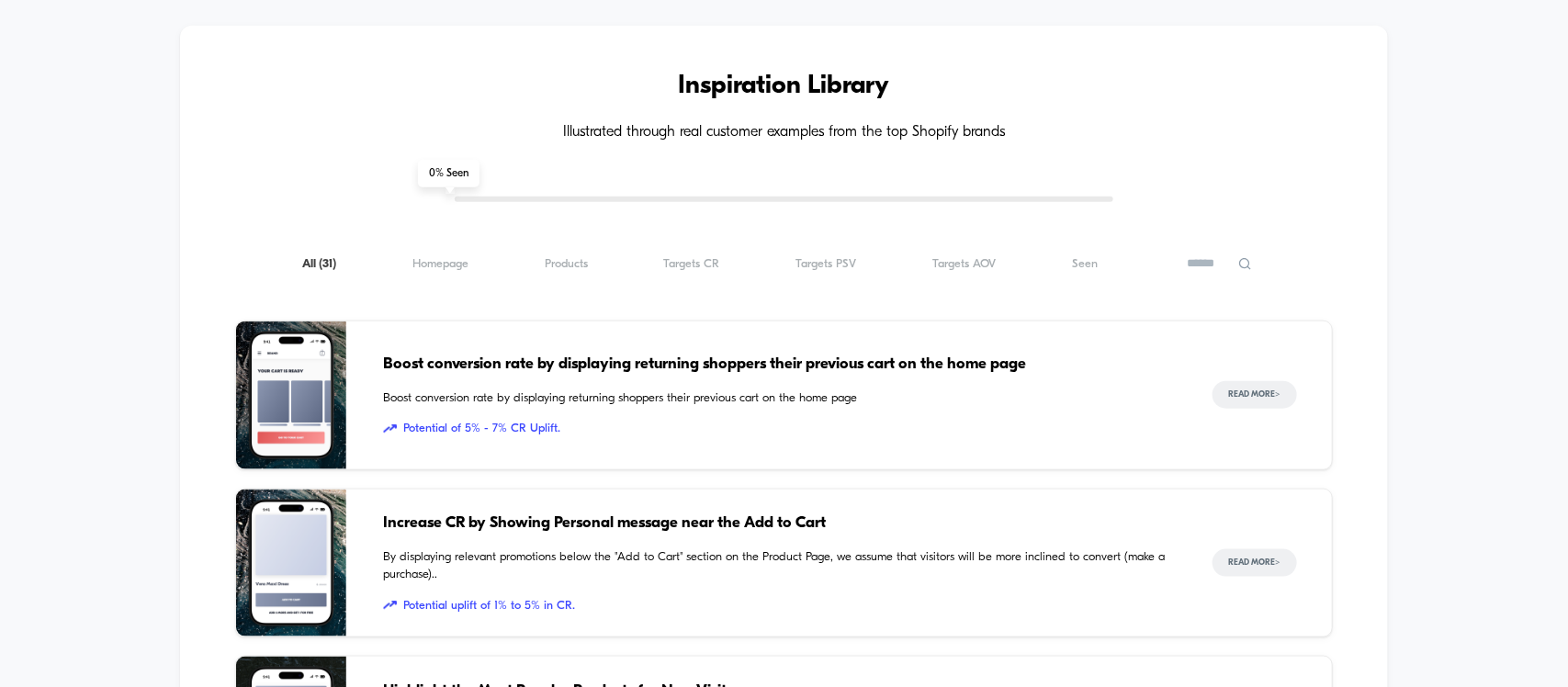
scroll to position [919, 0]
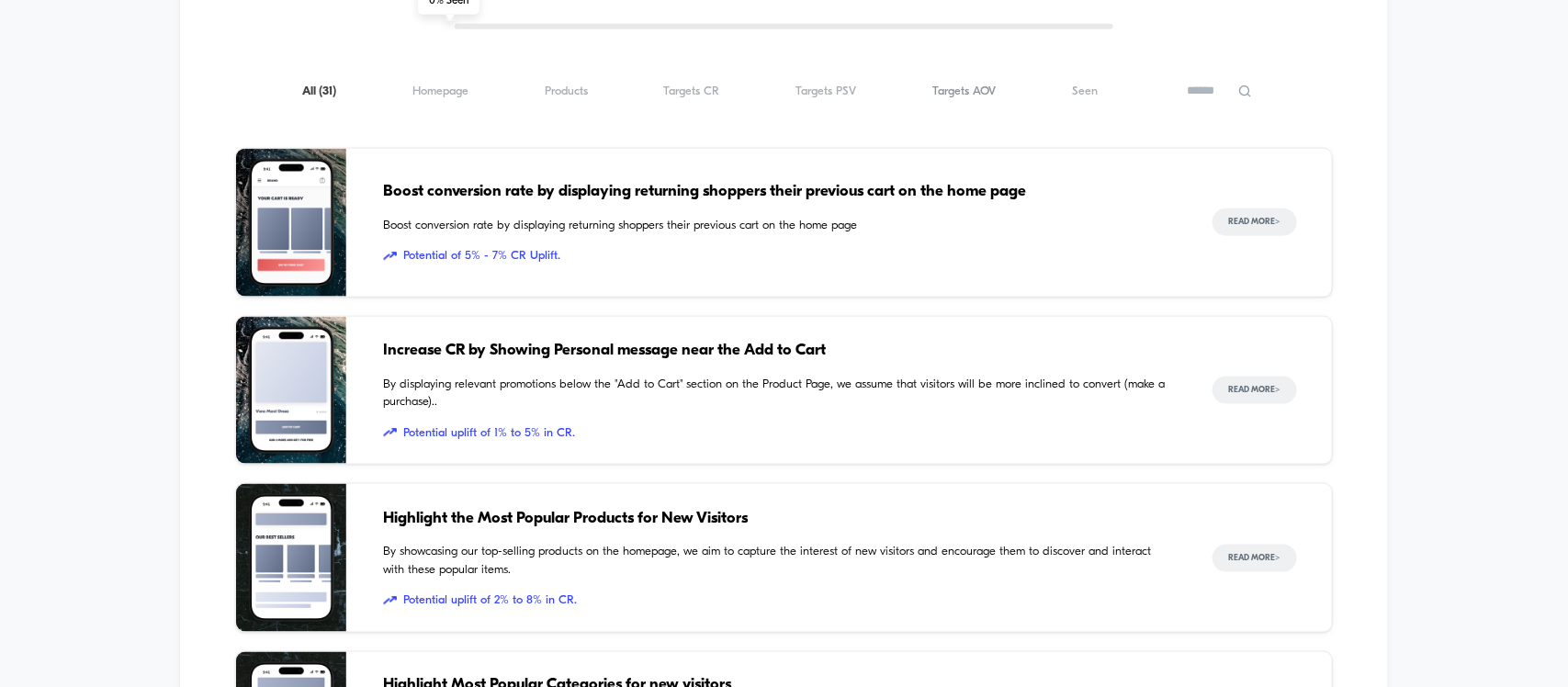
click at [976, 97] on span "Targets AOV ( 31 )" at bounding box center [965, 91] width 63 height 13
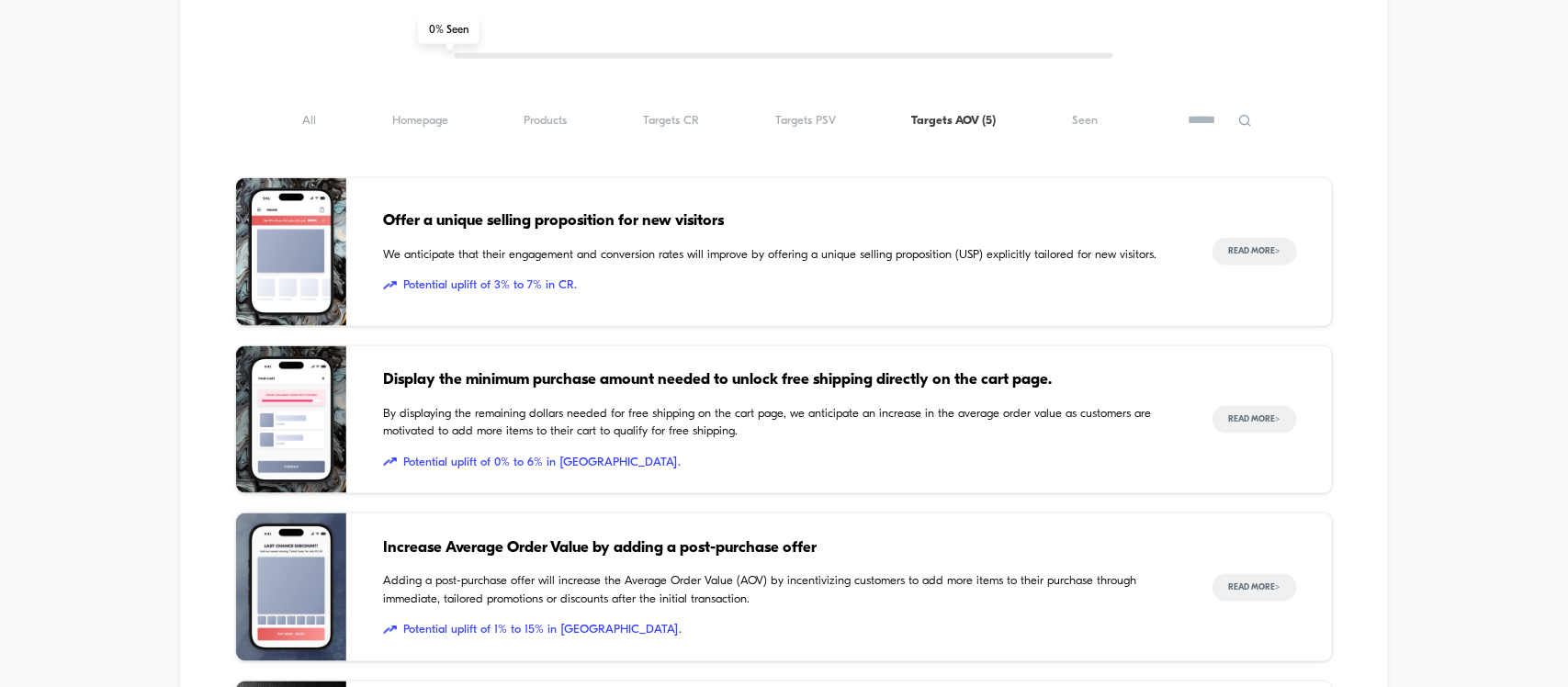
scroll to position [689, 0]
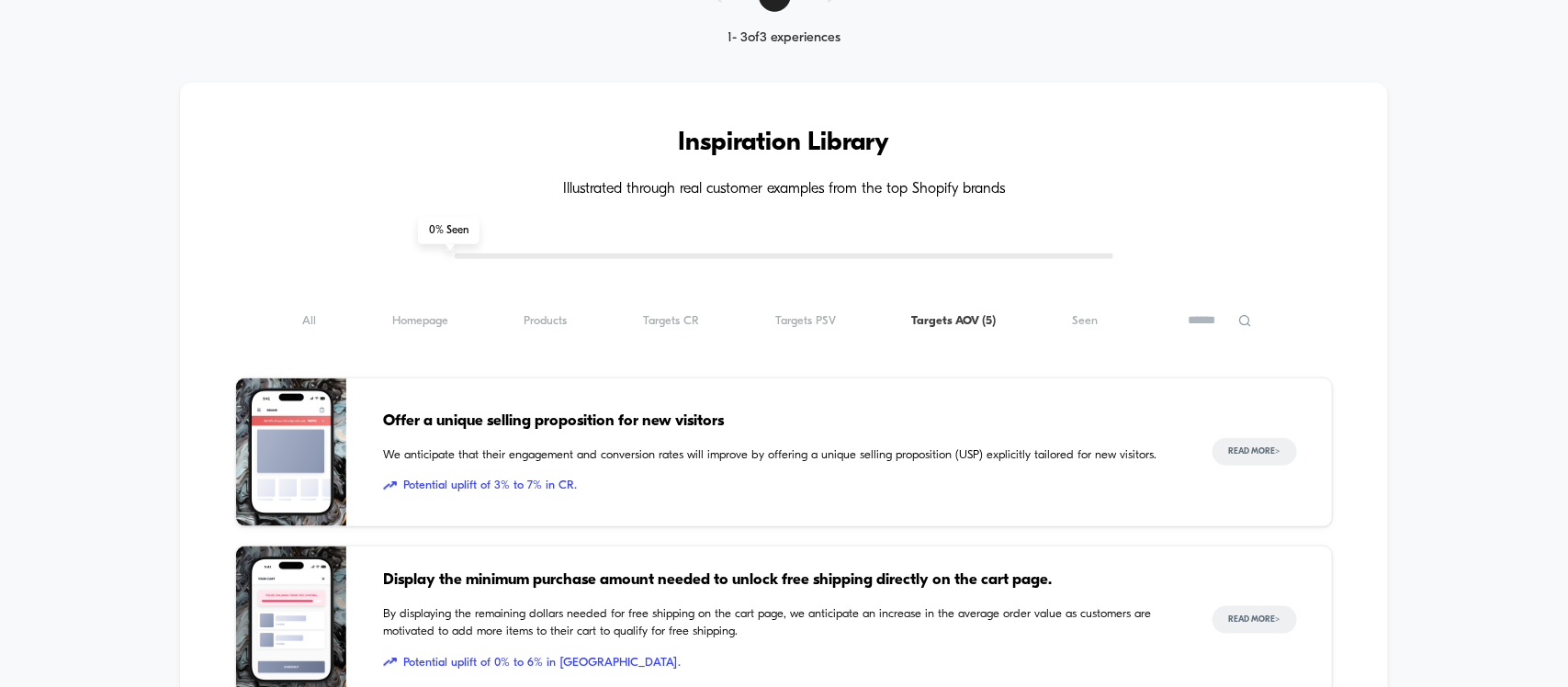
click at [796, 328] on span "Targets PSV ( 5 )" at bounding box center [805, 321] width 61 height 13
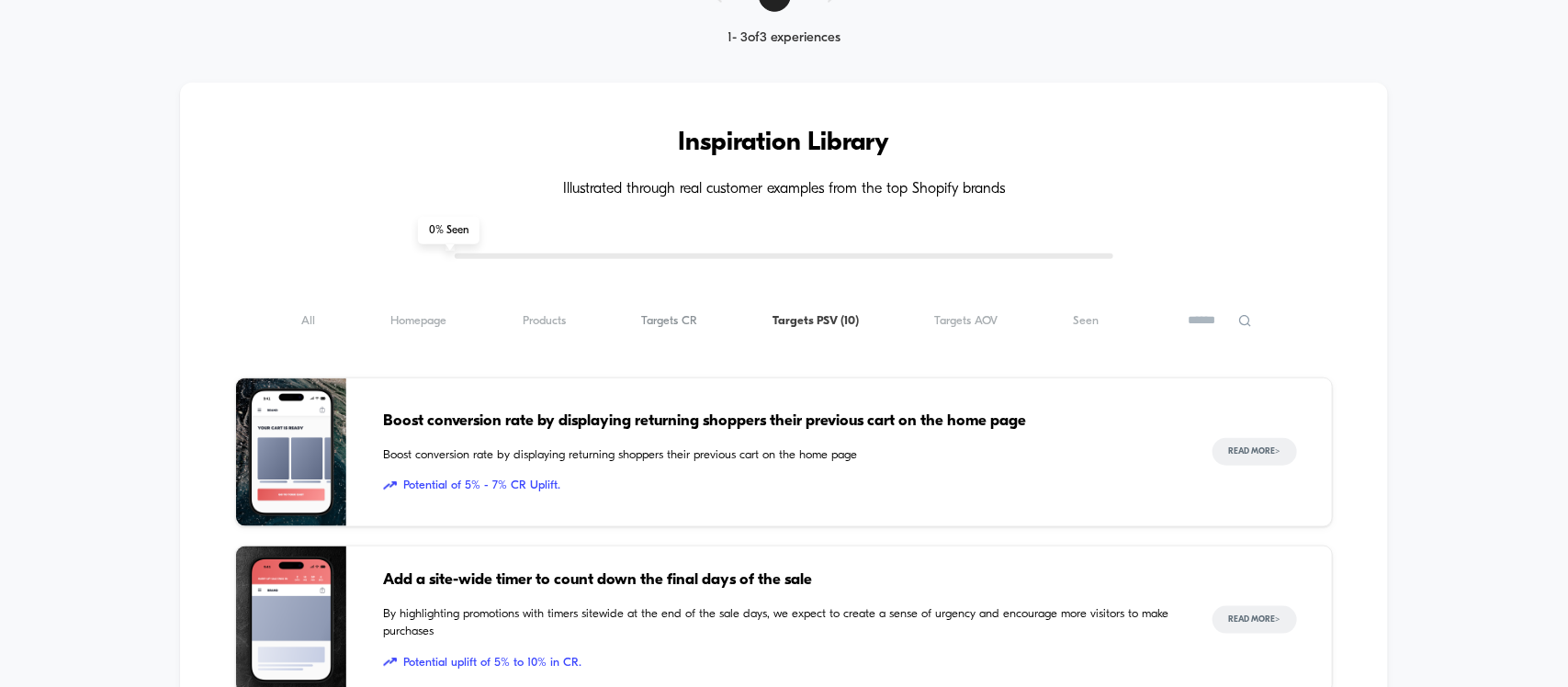
click at [684, 325] on span "Targets CR ( 10 )" at bounding box center [669, 321] width 56 height 13
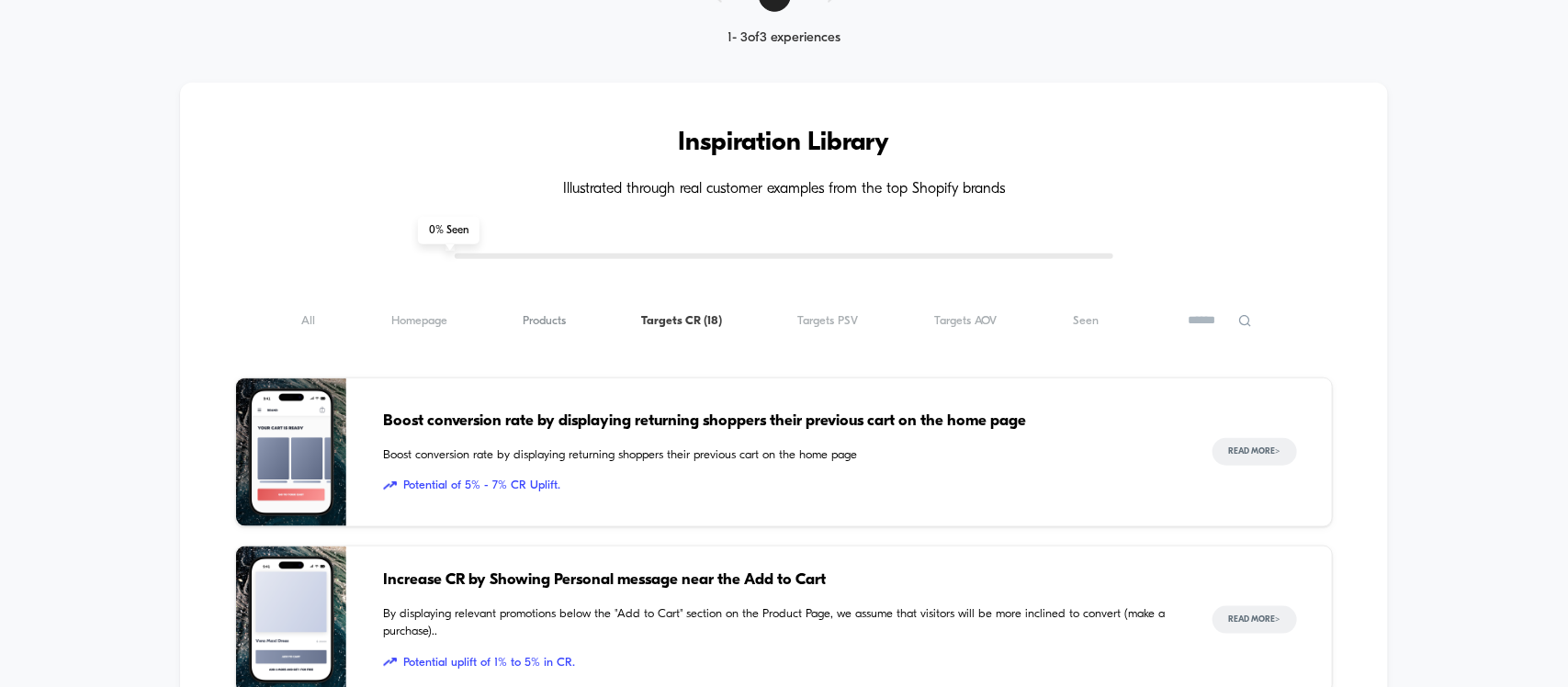
click at [526, 323] on span "Products ( 18 )" at bounding box center [544, 321] width 43 height 13
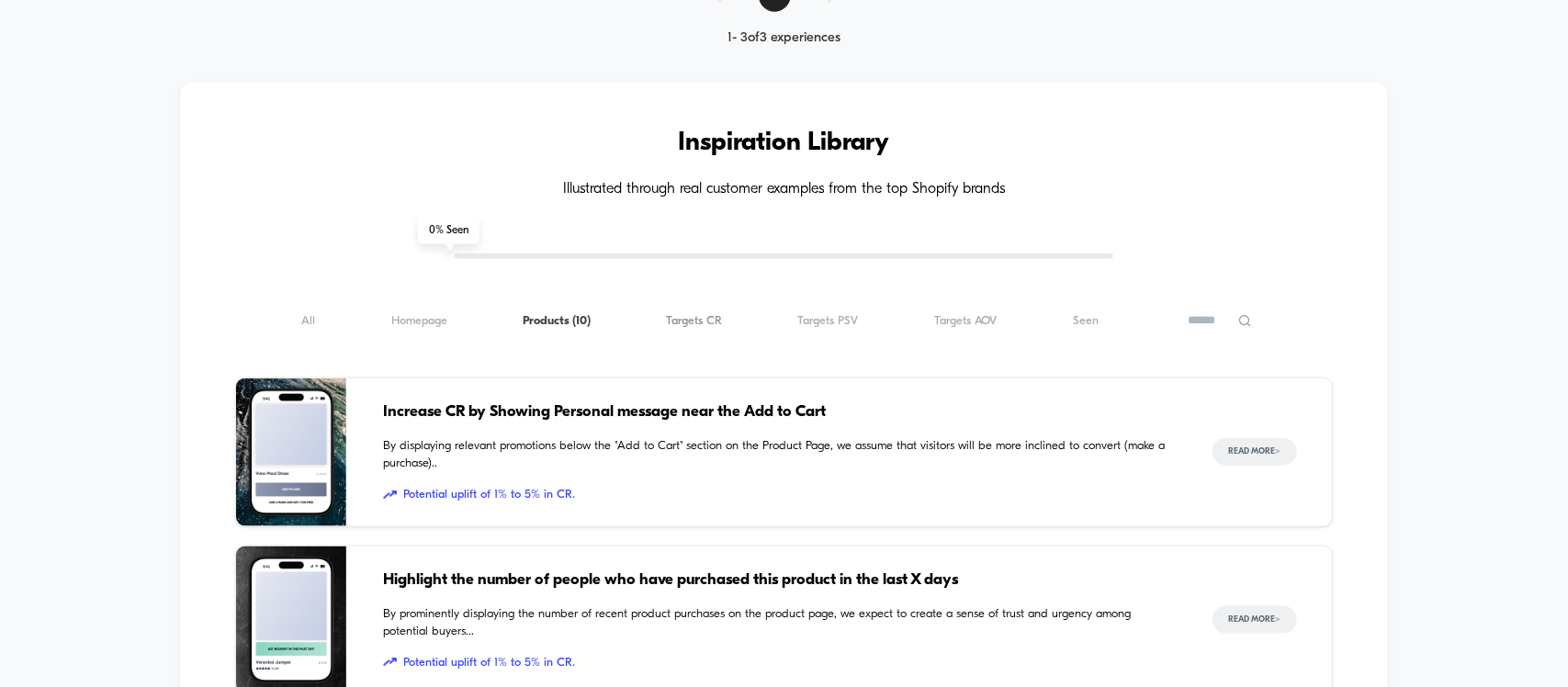
click at [671, 320] on span "Targets CR ( 10 )" at bounding box center [694, 321] width 56 height 13
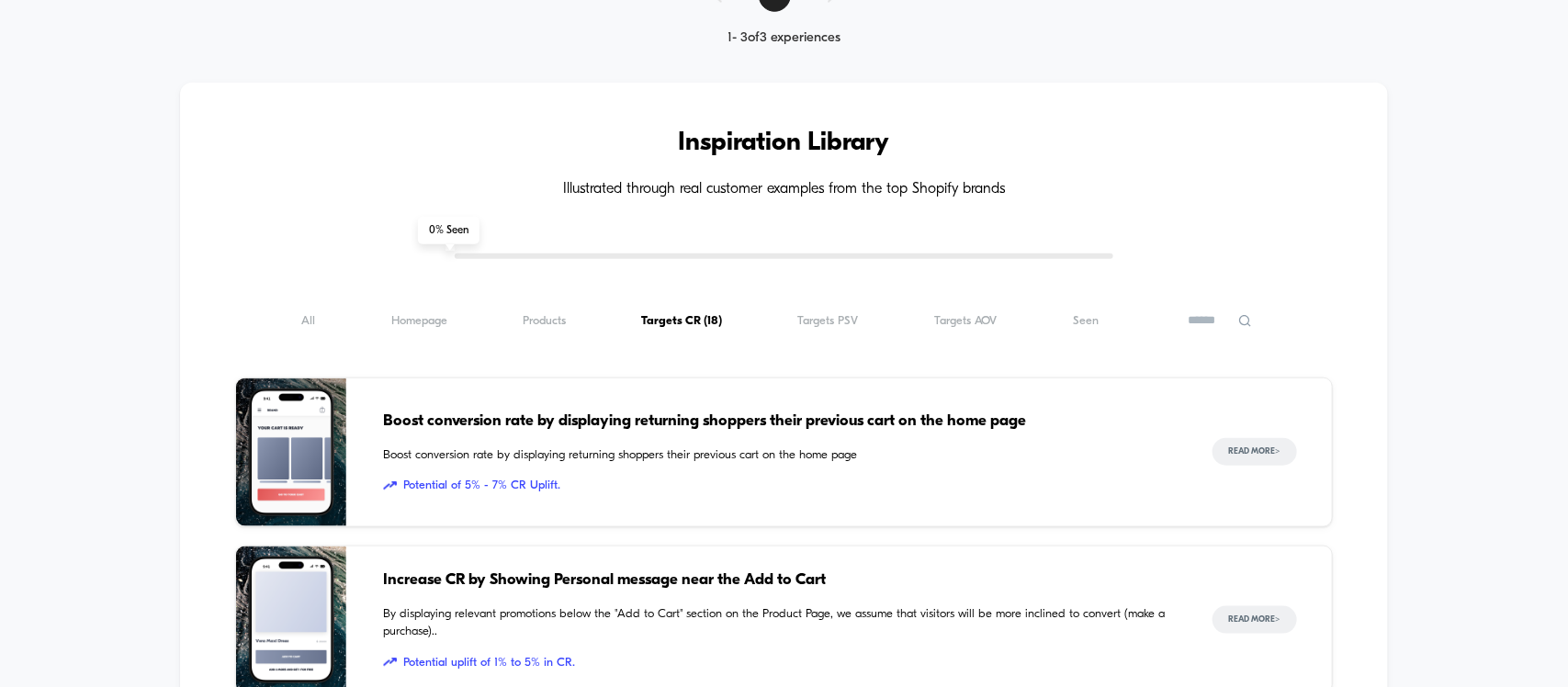
scroll to position [804, 0]
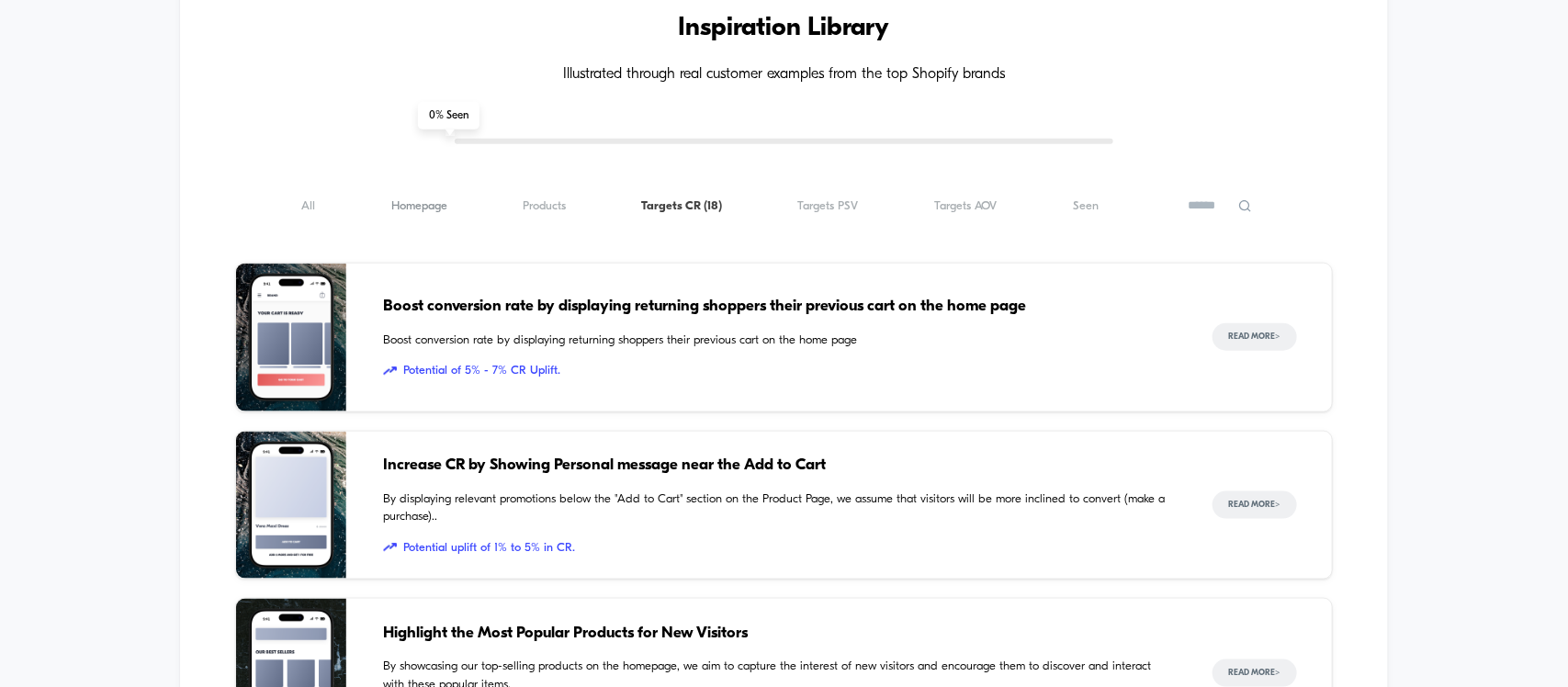
click at [413, 209] on span "Homepage ( 18 )" at bounding box center [419, 207] width 56 height 13
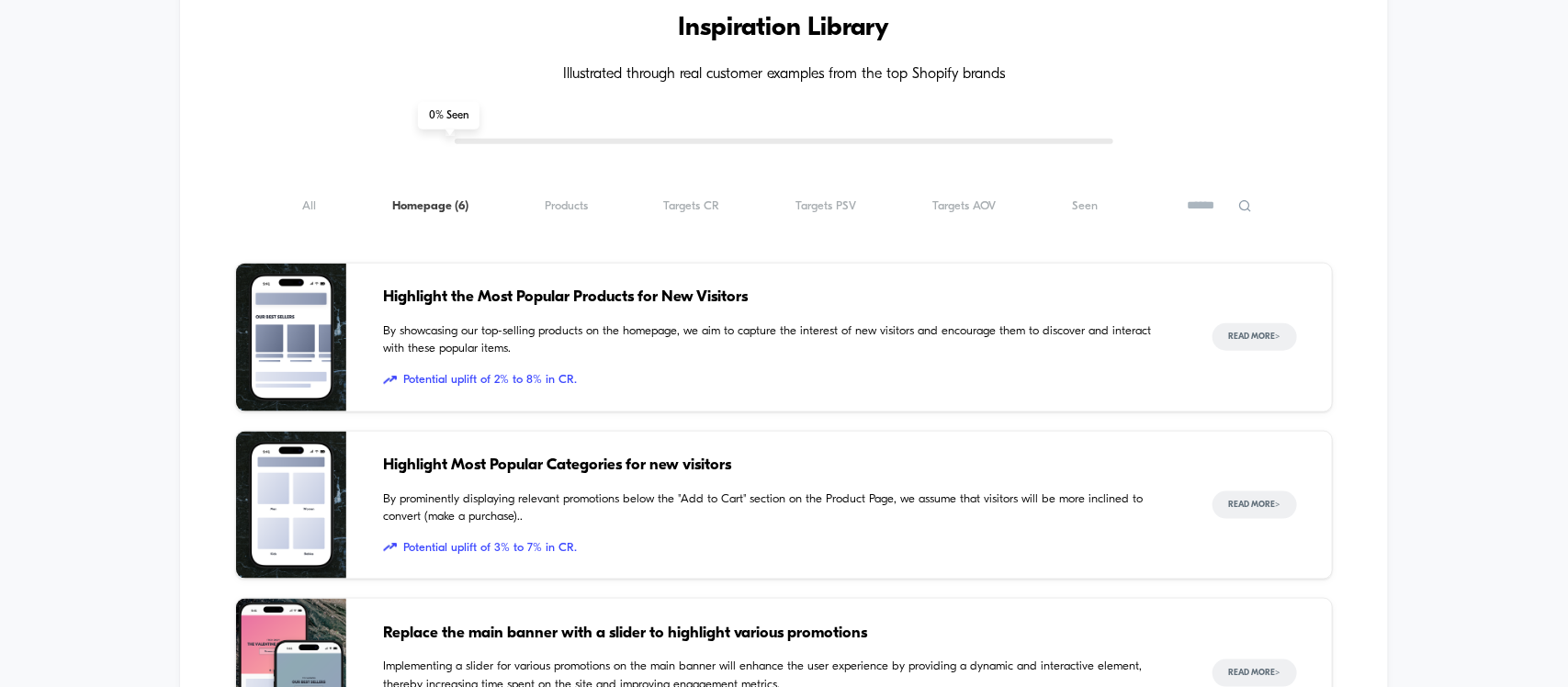
click at [581, 217] on div "All ( 6 ) Homepage ( 6 ) Products ( 6 ) Targets CR ( 6 ) Targets PSV ( 6 ) Targ…" at bounding box center [784, 206] width 1097 height 22
click at [577, 211] on span "Products ( 6 )" at bounding box center [566, 207] width 43 height 13
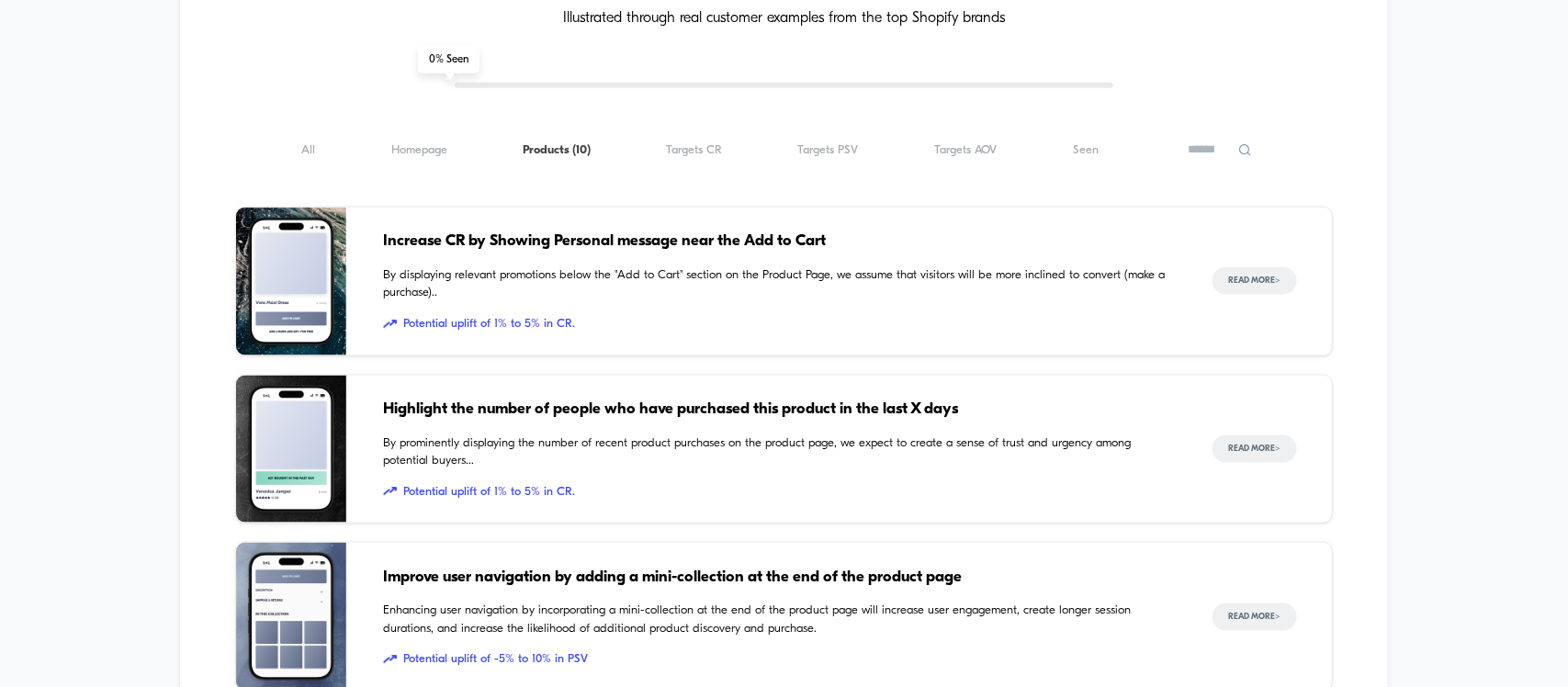
scroll to position [919, 0]
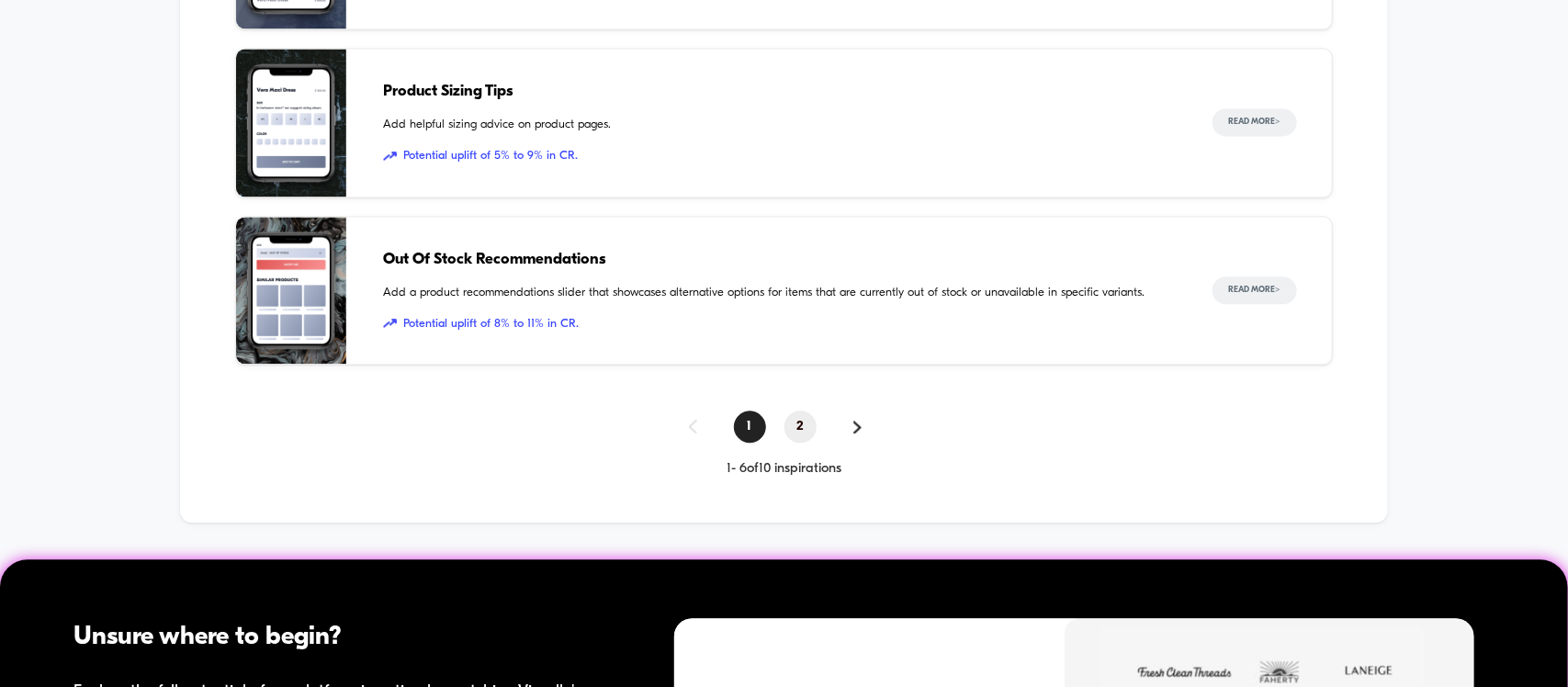
click at [788, 433] on span "2" at bounding box center [800, 426] width 32 height 32
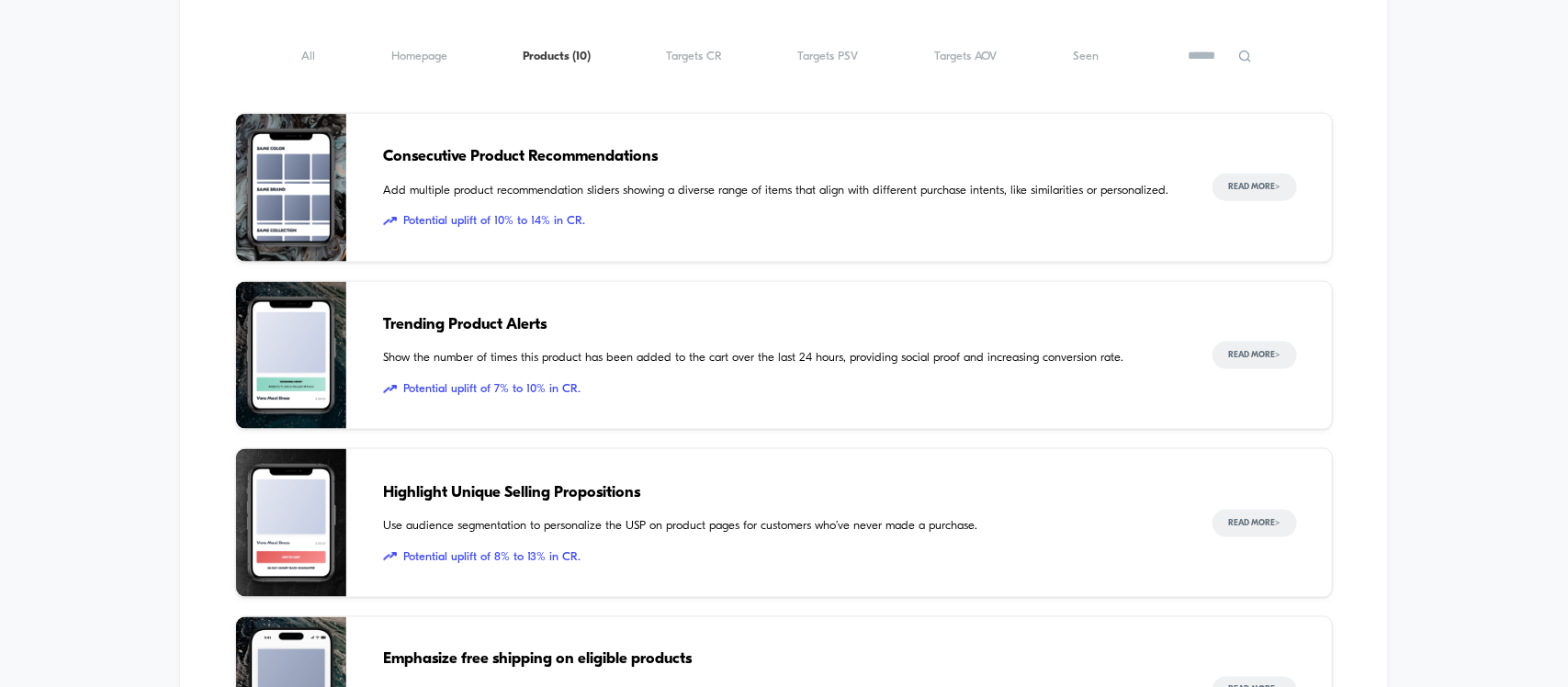
scroll to position [689, 0]
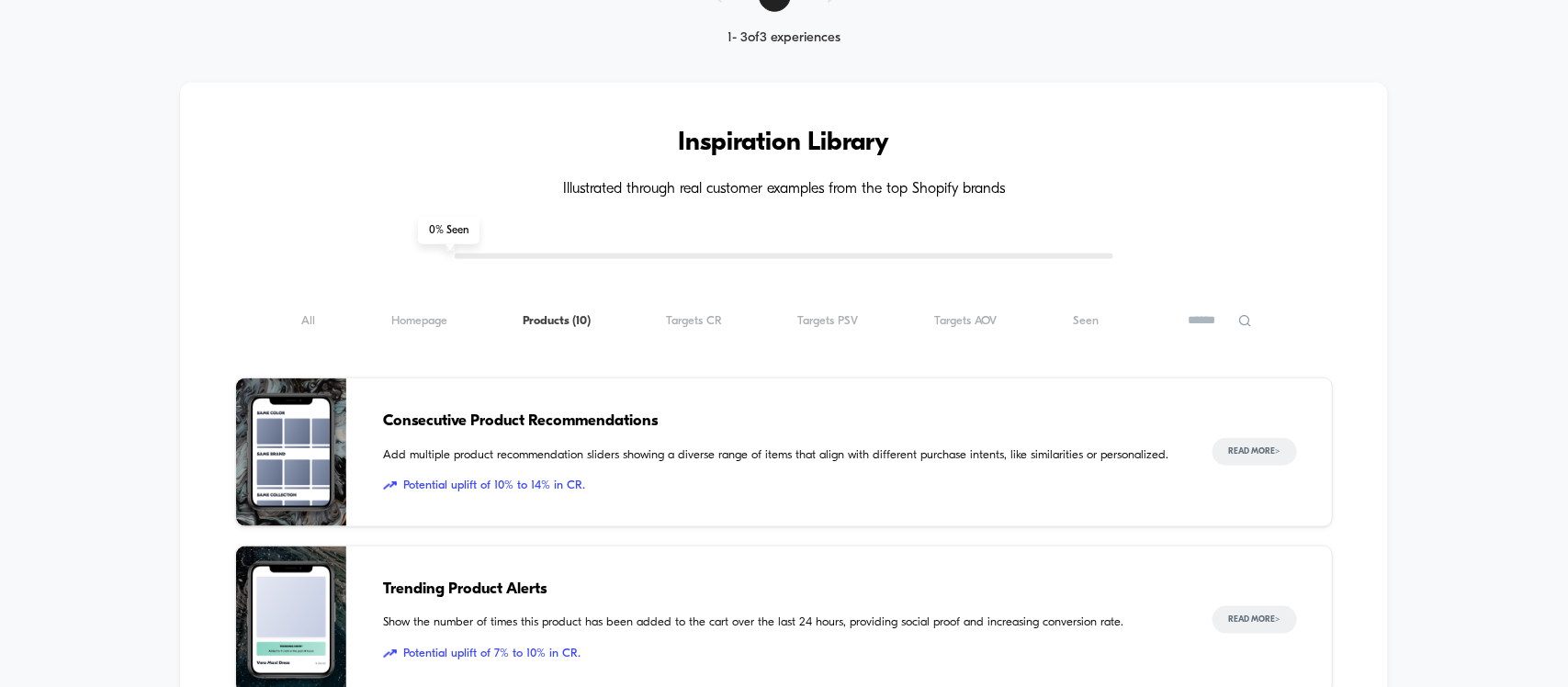
click at [531, 431] on span "Consecutive Product Recommendations" at bounding box center [779, 421] width 792 height 24
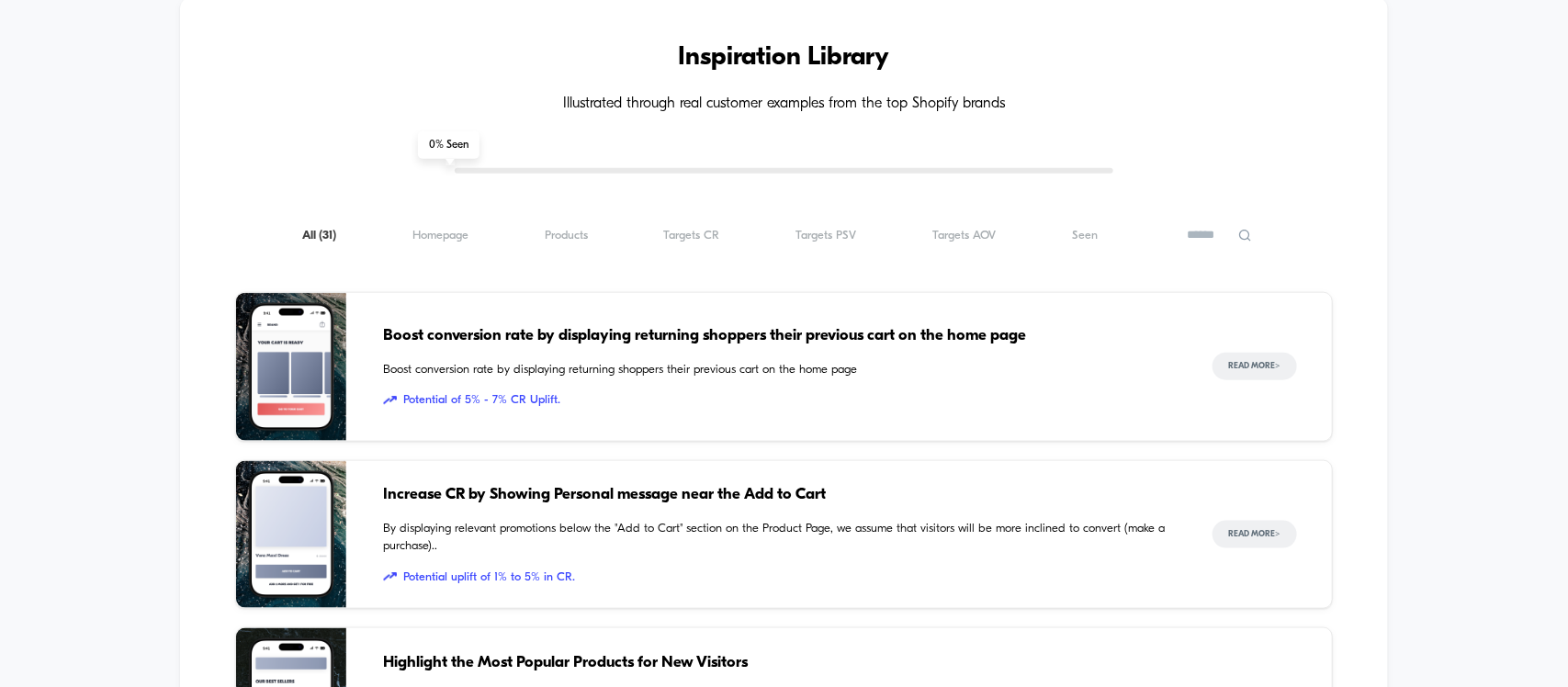
scroll to position [919, 0]
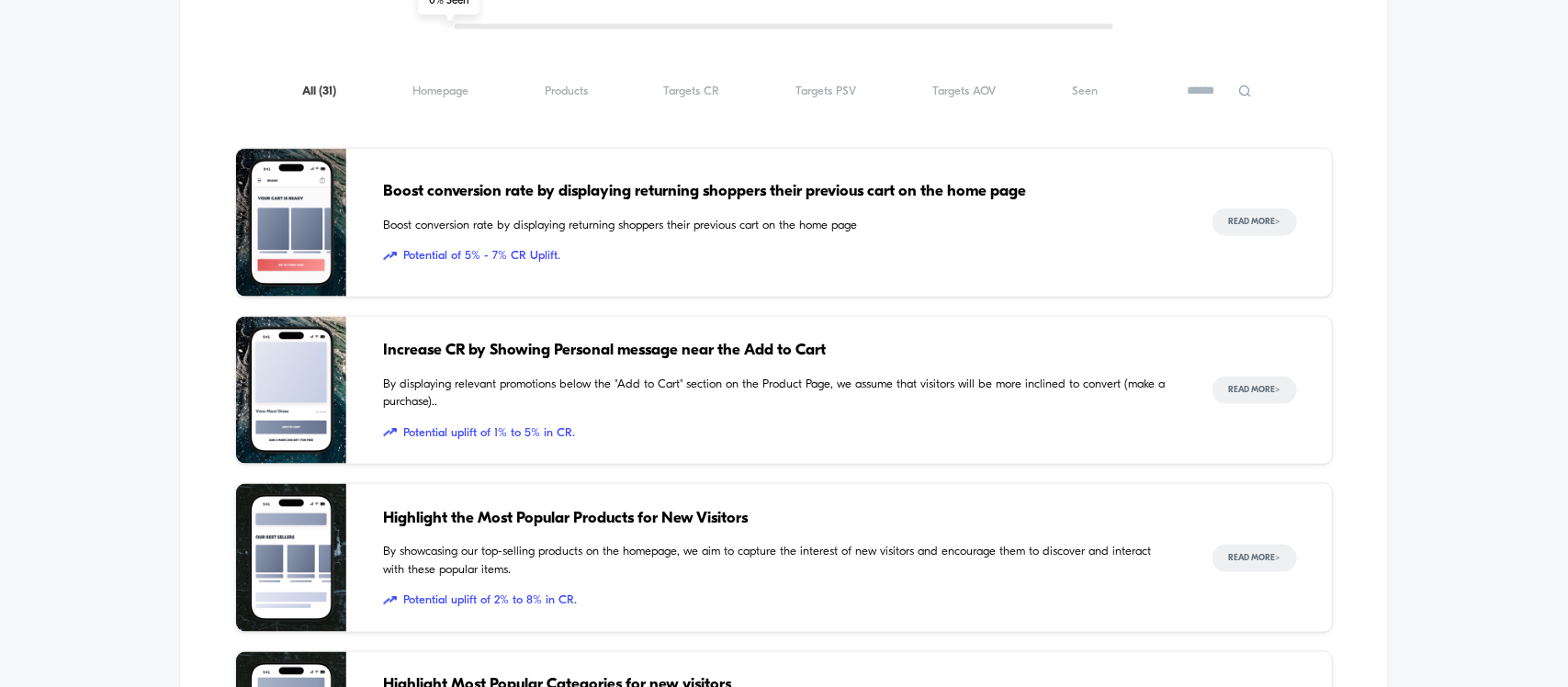
click at [449, 102] on div "All ( 31 ) Homepage ( 31 ) Products ( 31 ) Targets CR ( 31 ) Targets PSV ( 31 )…" at bounding box center [784, 90] width 1097 height 22
click at [449, 98] on span "Homepage ( 31 )" at bounding box center [440, 91] width 56 height 13
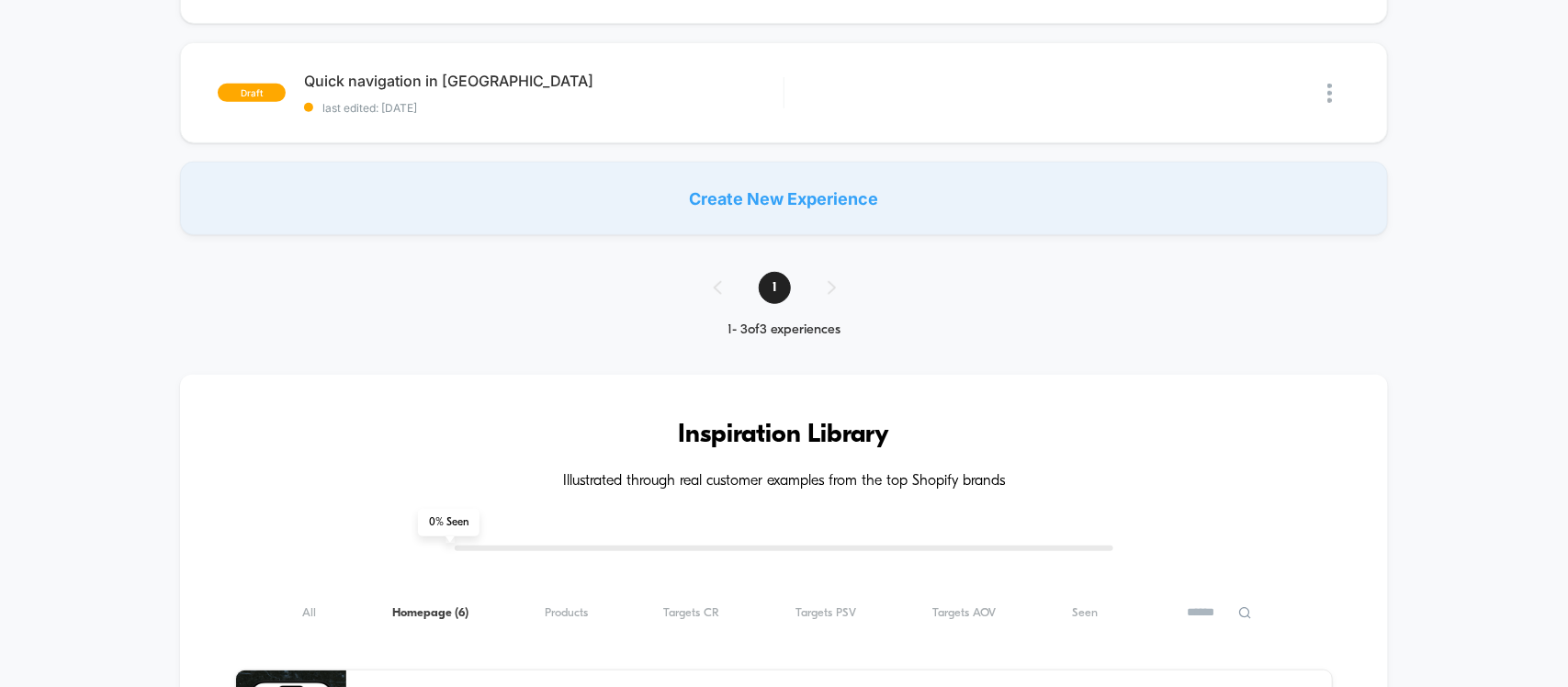
scroll to position [575, 0]
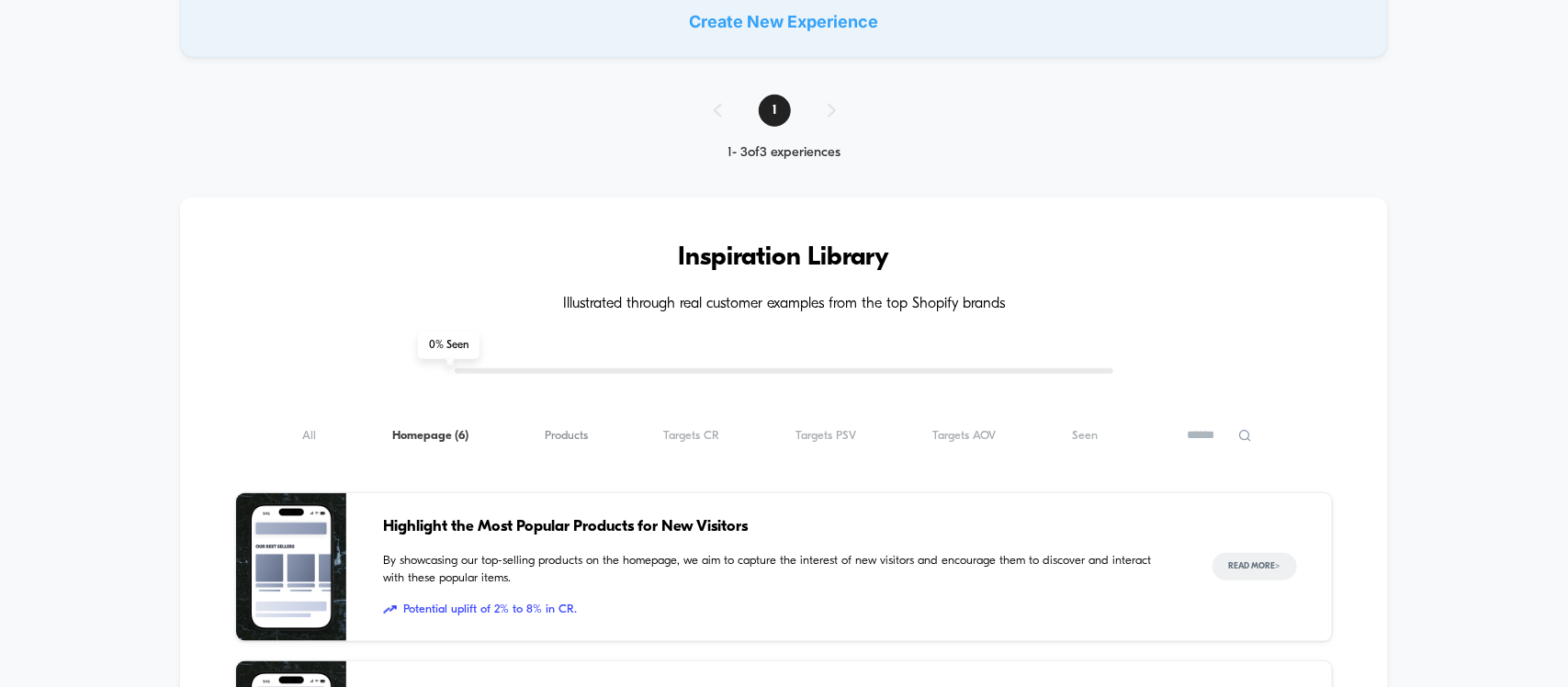
click at [550, 438] on span "Products ( 6 )" at bounding box center [566, 436] width 43 height 13
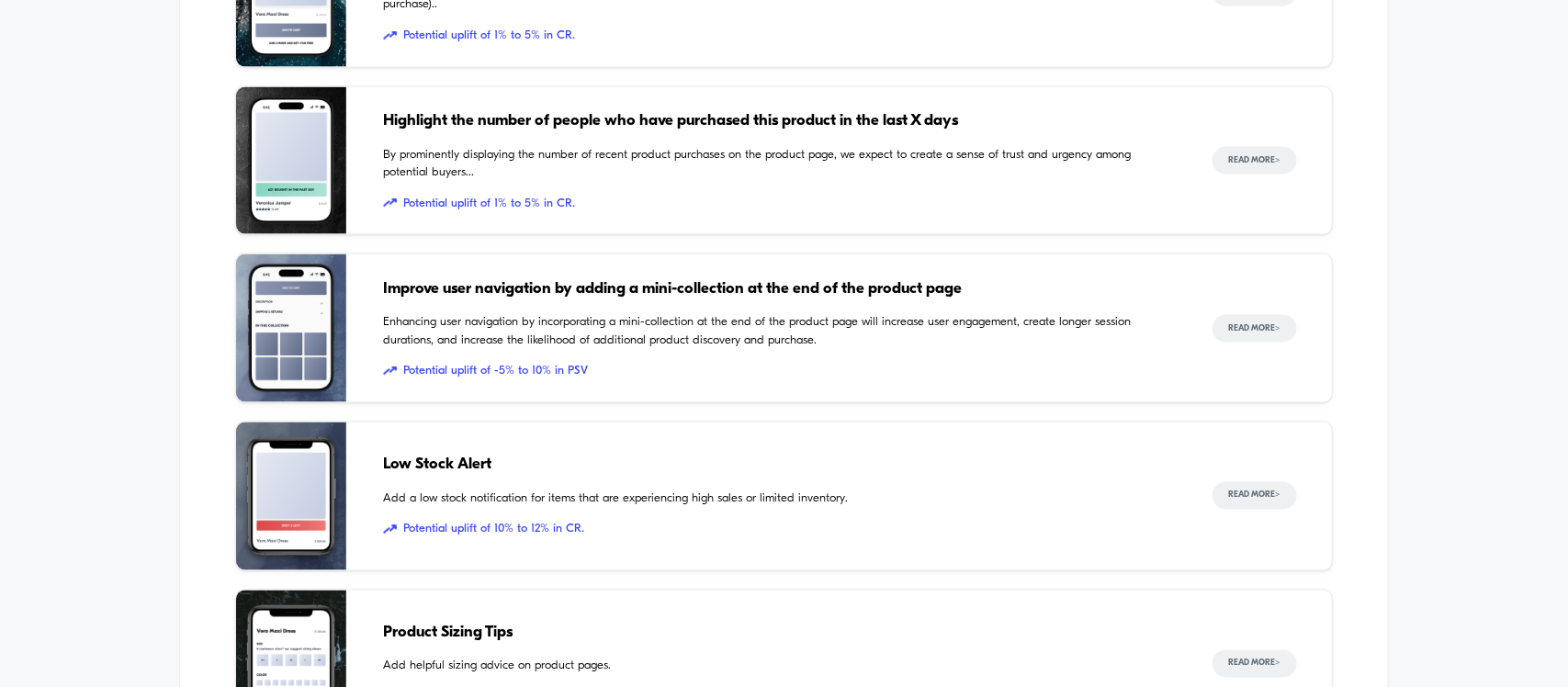
scroll to position [1378, 0]
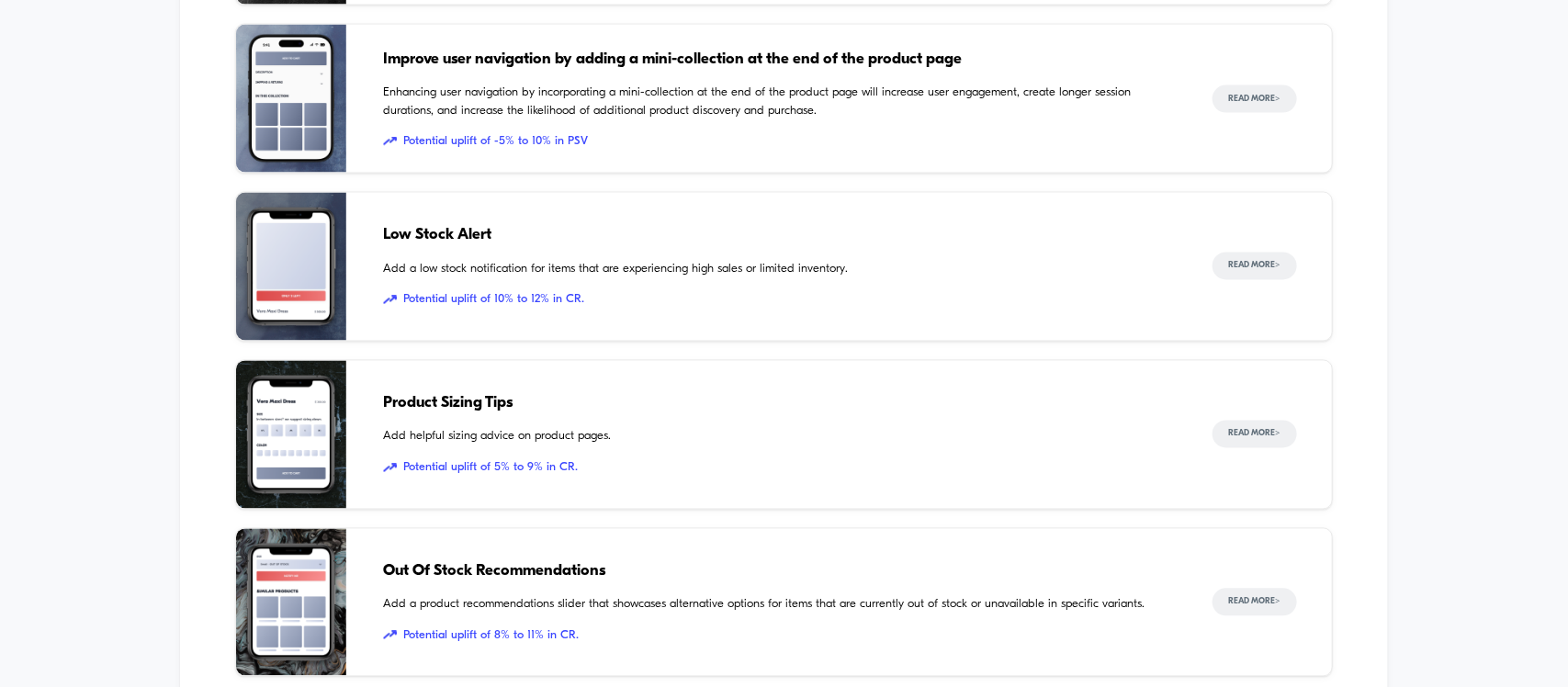
click at [466, 403] on span "Product Sizing Tips" at bounding box center [779, 404] width 792 height 24
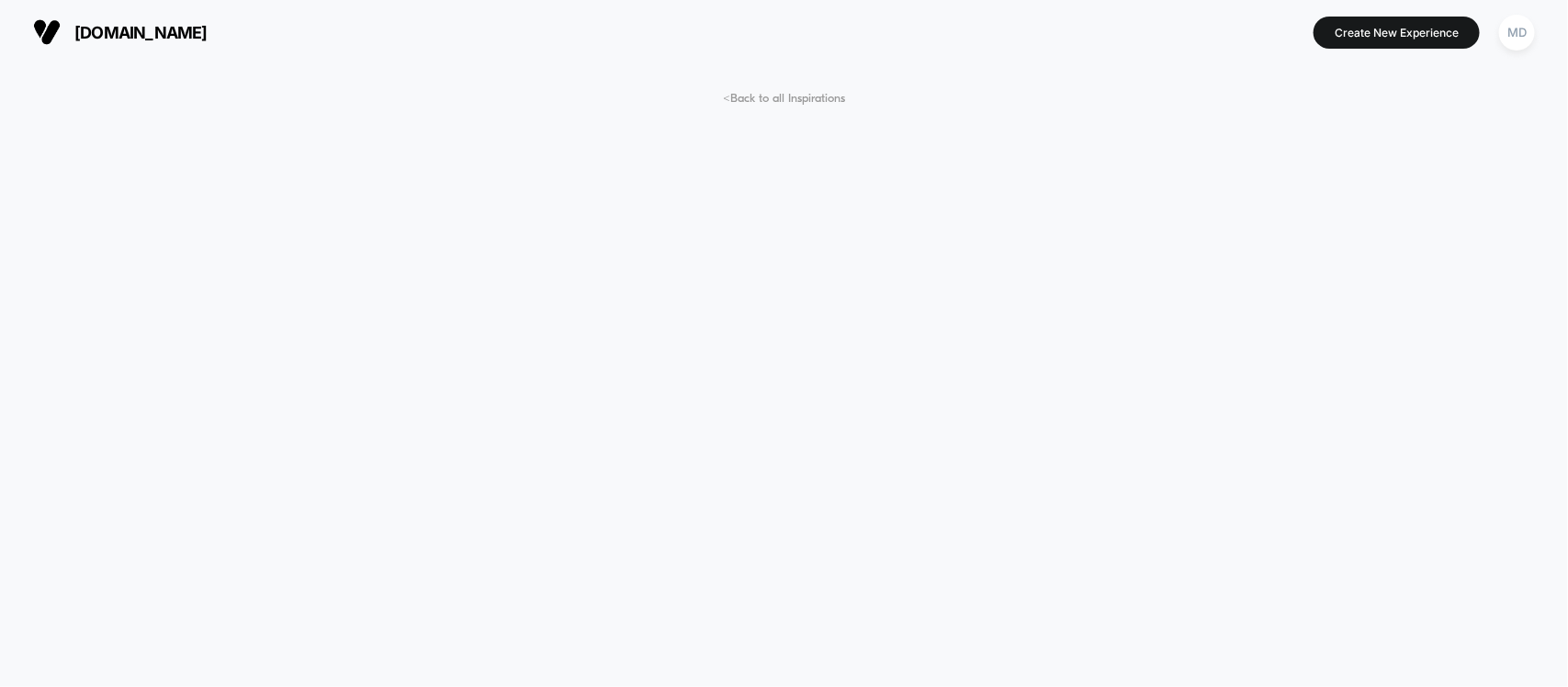
click at [1514, 53] on div "MD" at bounding box center [1517, 33] width 47 height 46
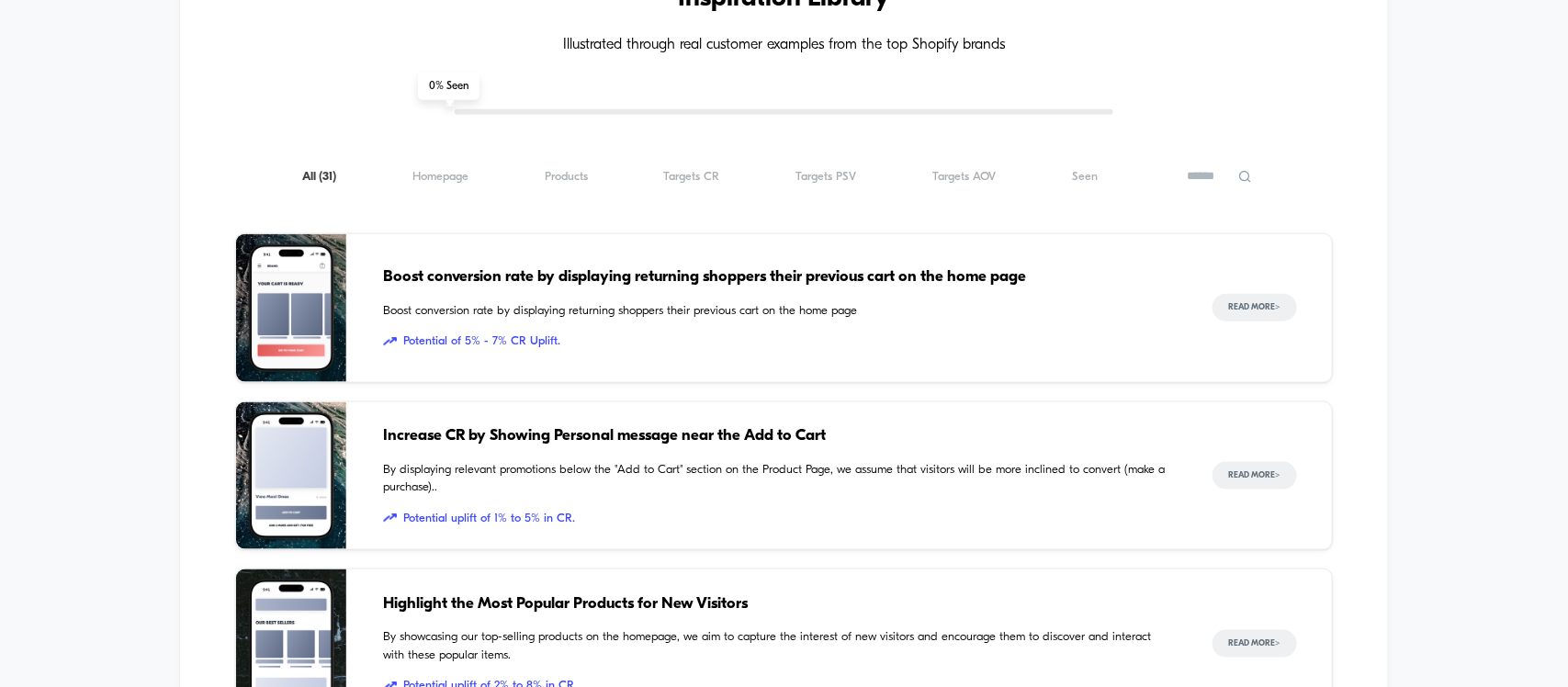
scroll to position [804, 0]
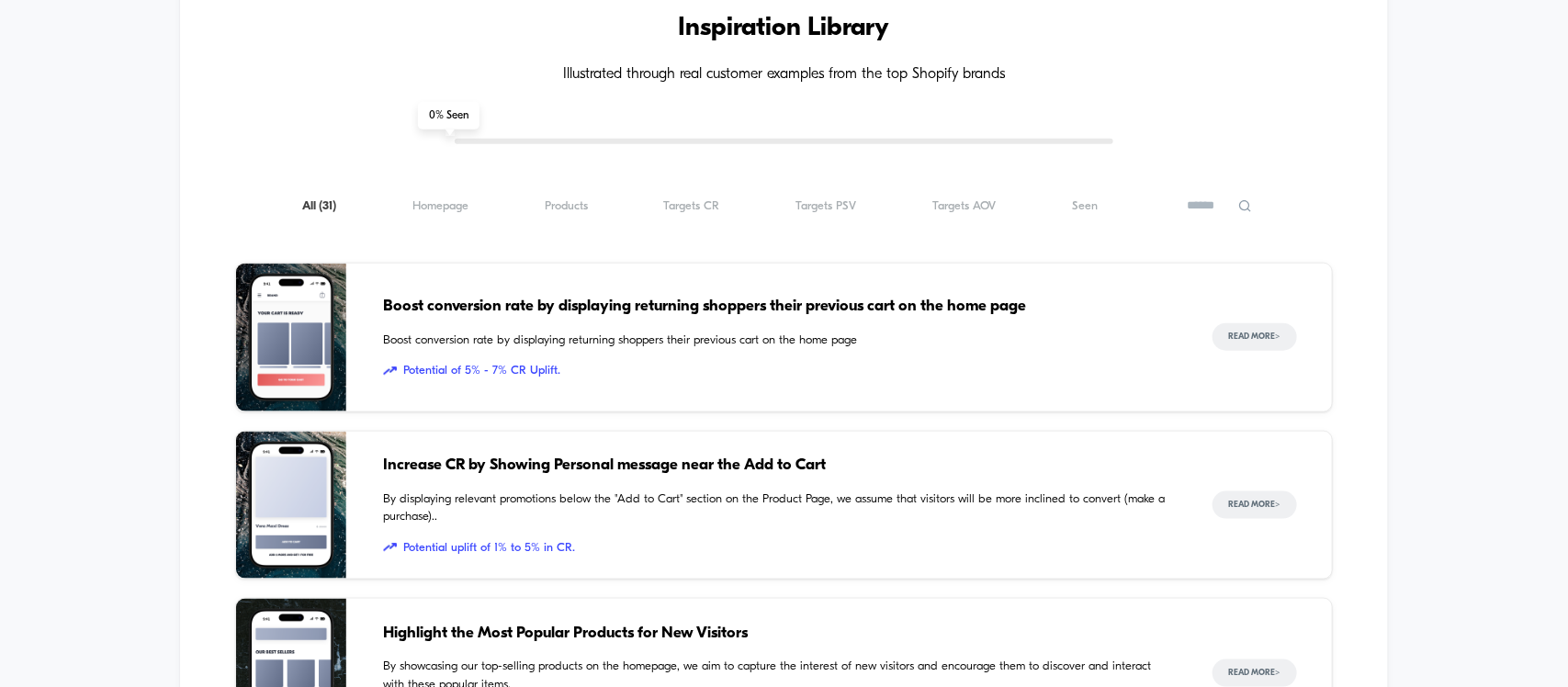
click at [583, 199] on div "All ( 31 ) Homepage ( 31 ) Products ( 31 ) Targets CR ( 31 ) Targets PSV ( 31 )…" at bounding box center [784, 206] width 1097 height 22
click at [576, 221] on div "Inspiration Library Illustrated through real customer examples from the top Sho…" at bounding box center [783, 689] width 1208 height 1441
click at [1245, 213] on icon at bounding box center [1245, 207] width 13 height 13
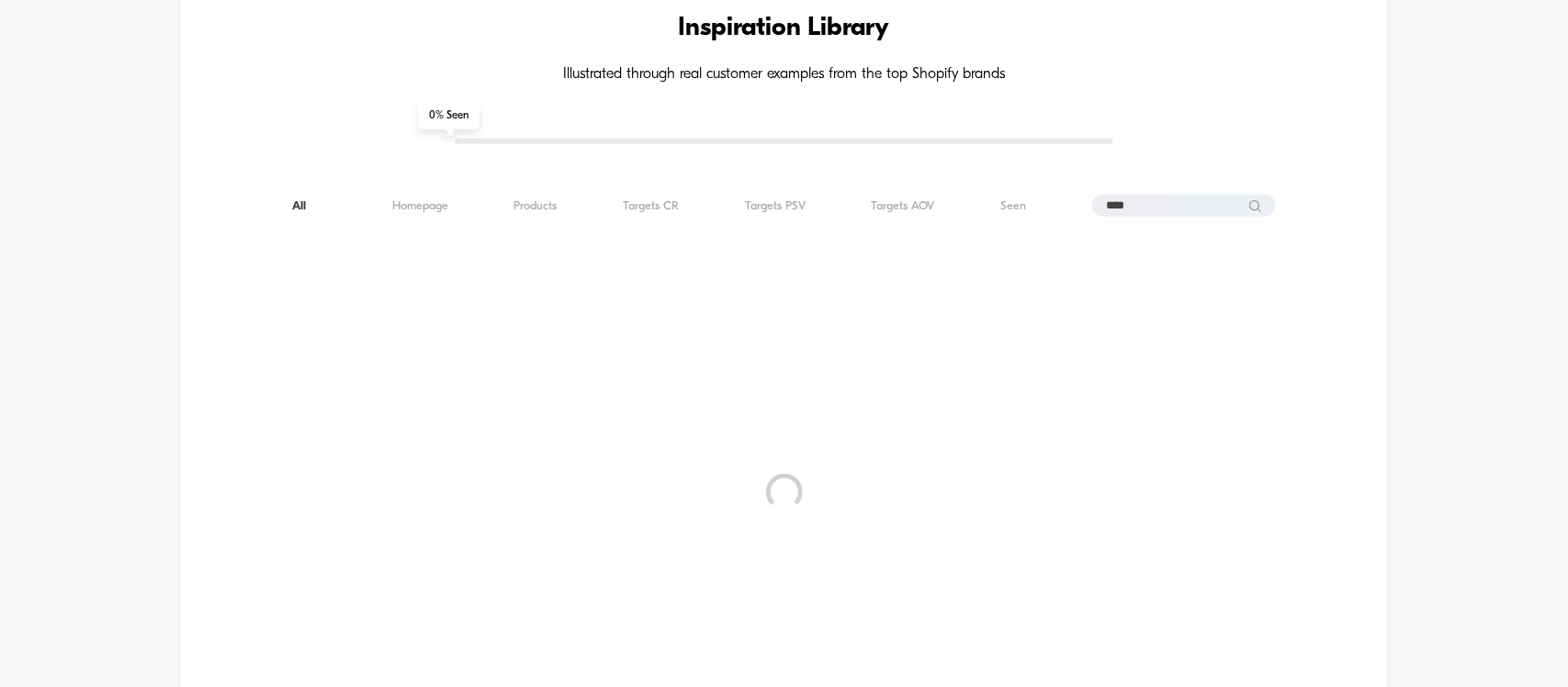
type input "****"
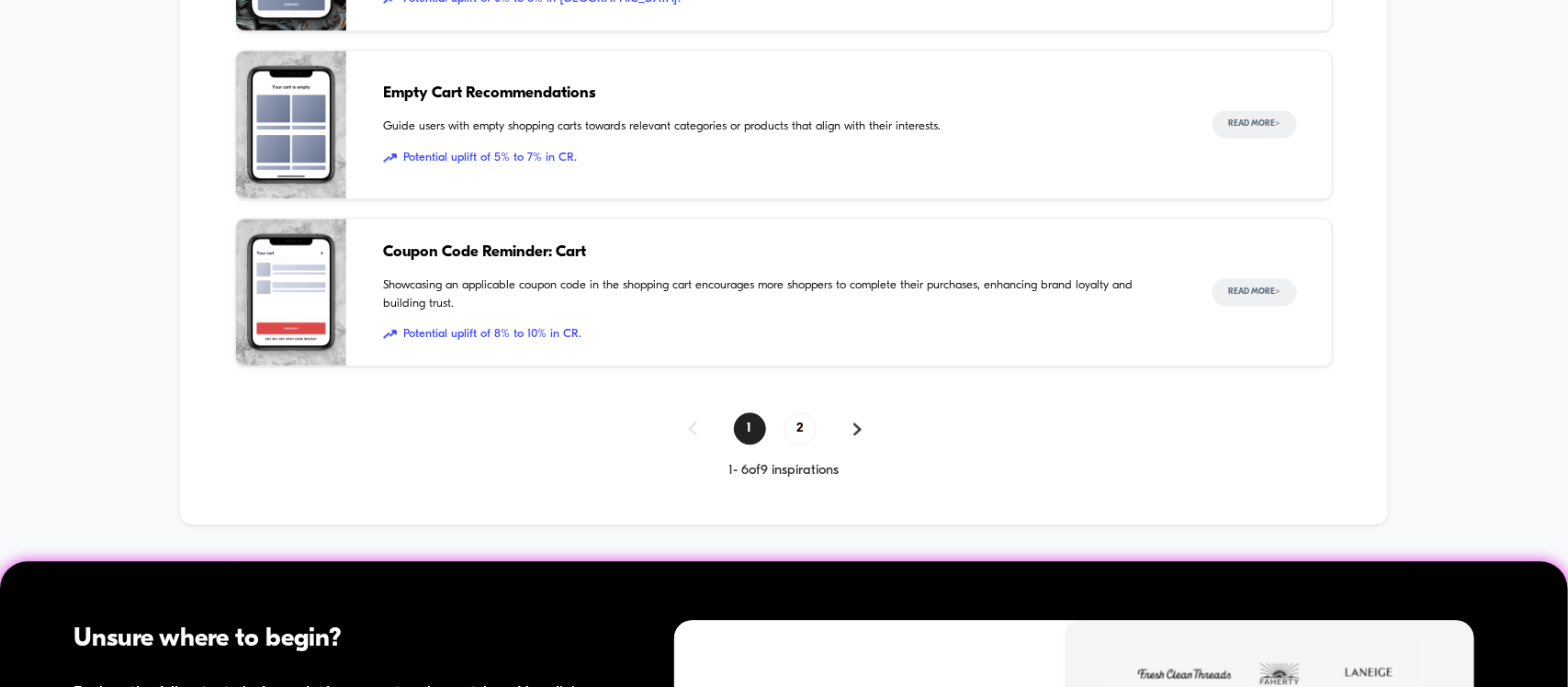
scroll to position [1493, 0]
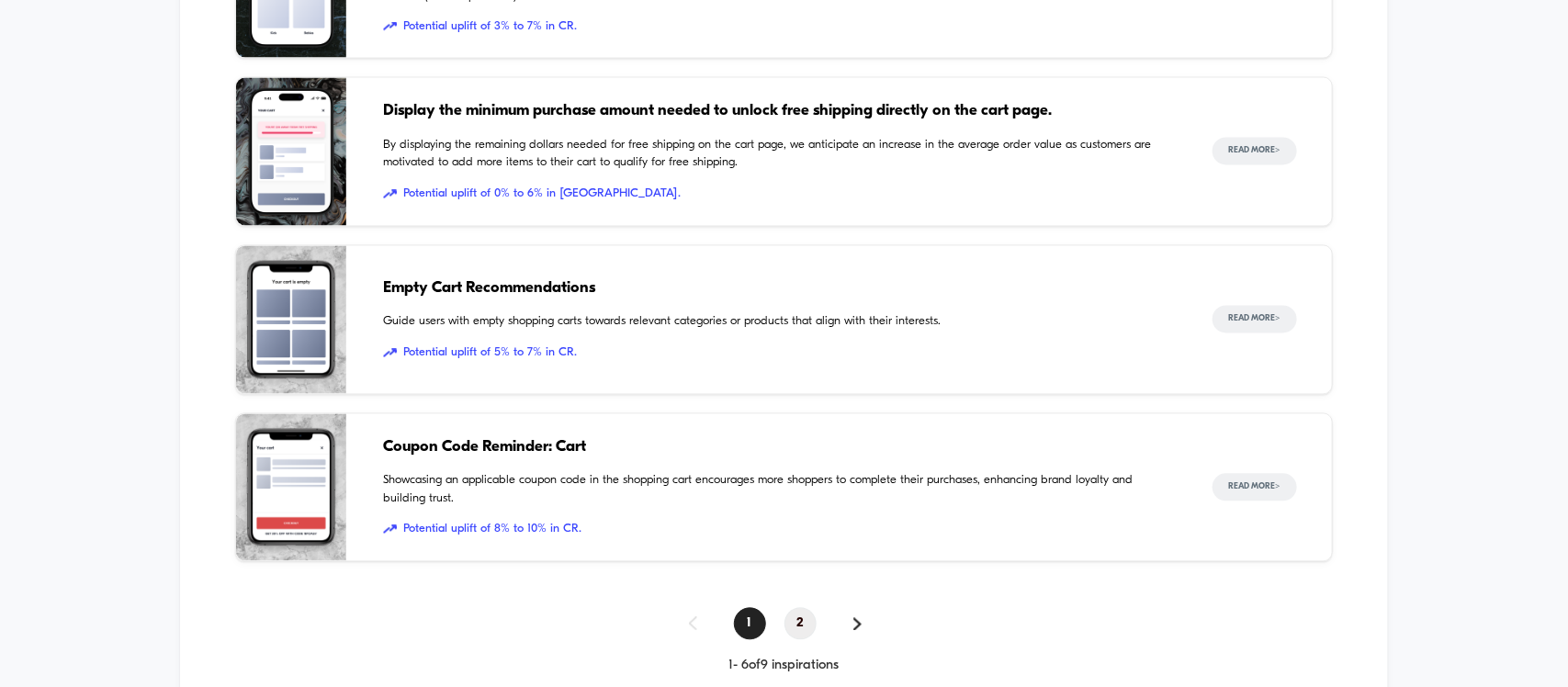
click at [802, 623] on span "2" at bounding box center [800, 624] width 32 height 32
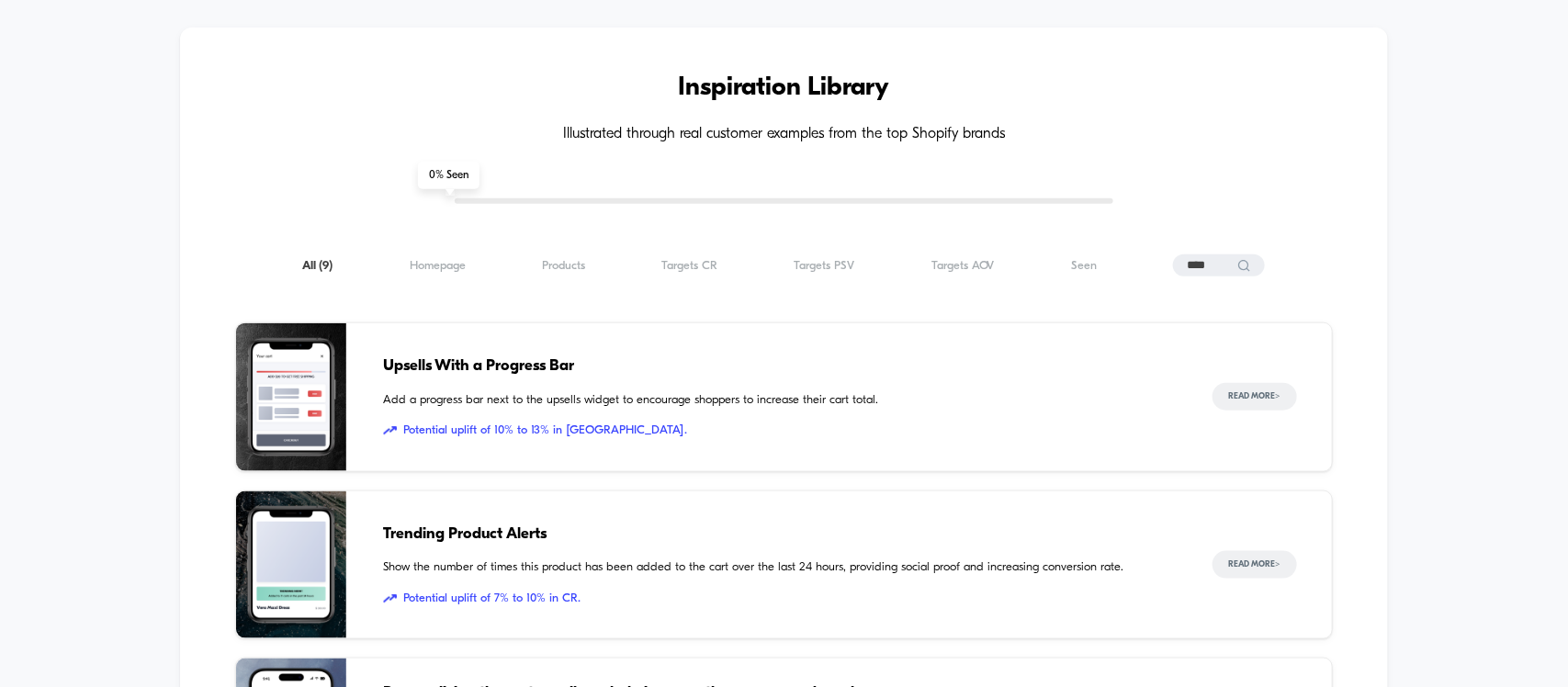
scroll to position [724, 0]
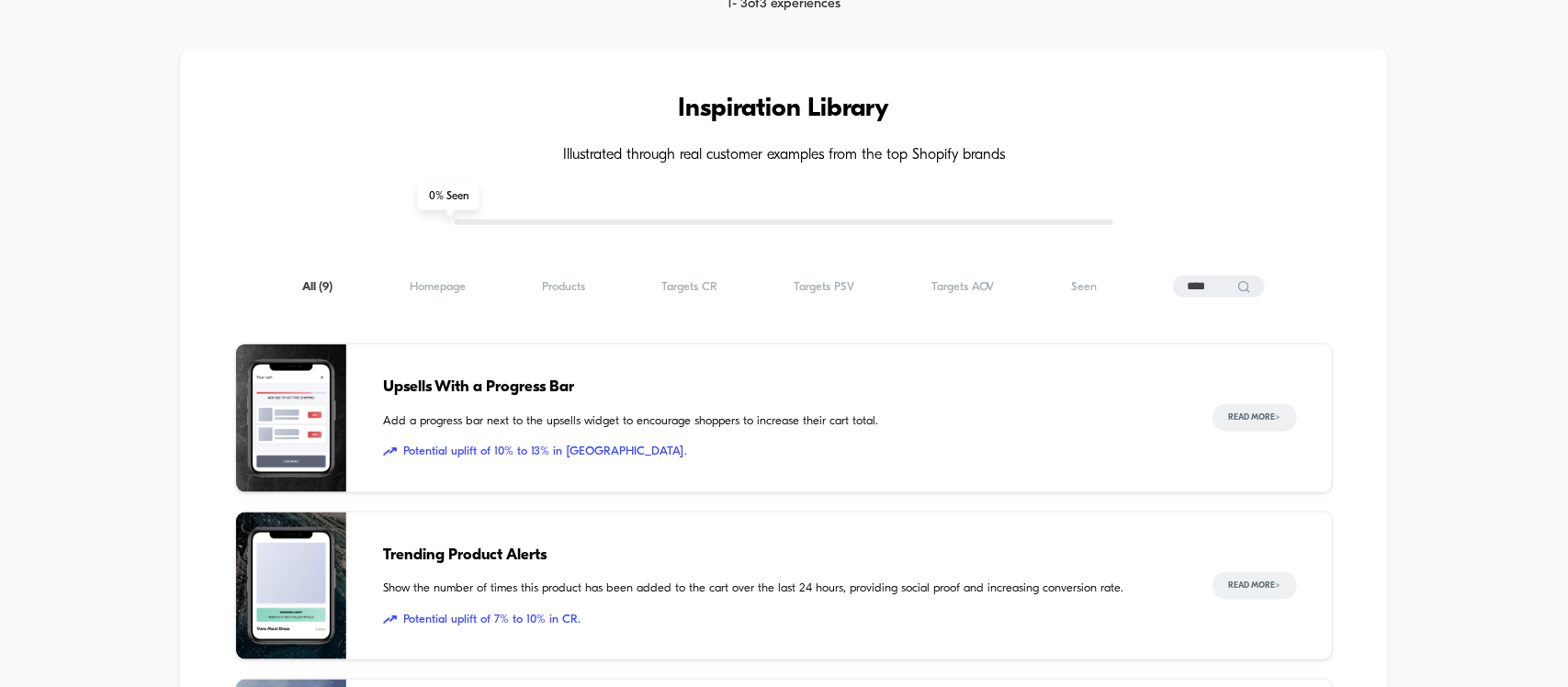
click at [461, 560] on span "Trending Product Alerts" at bounding box center [779, 555] width 792 height 24
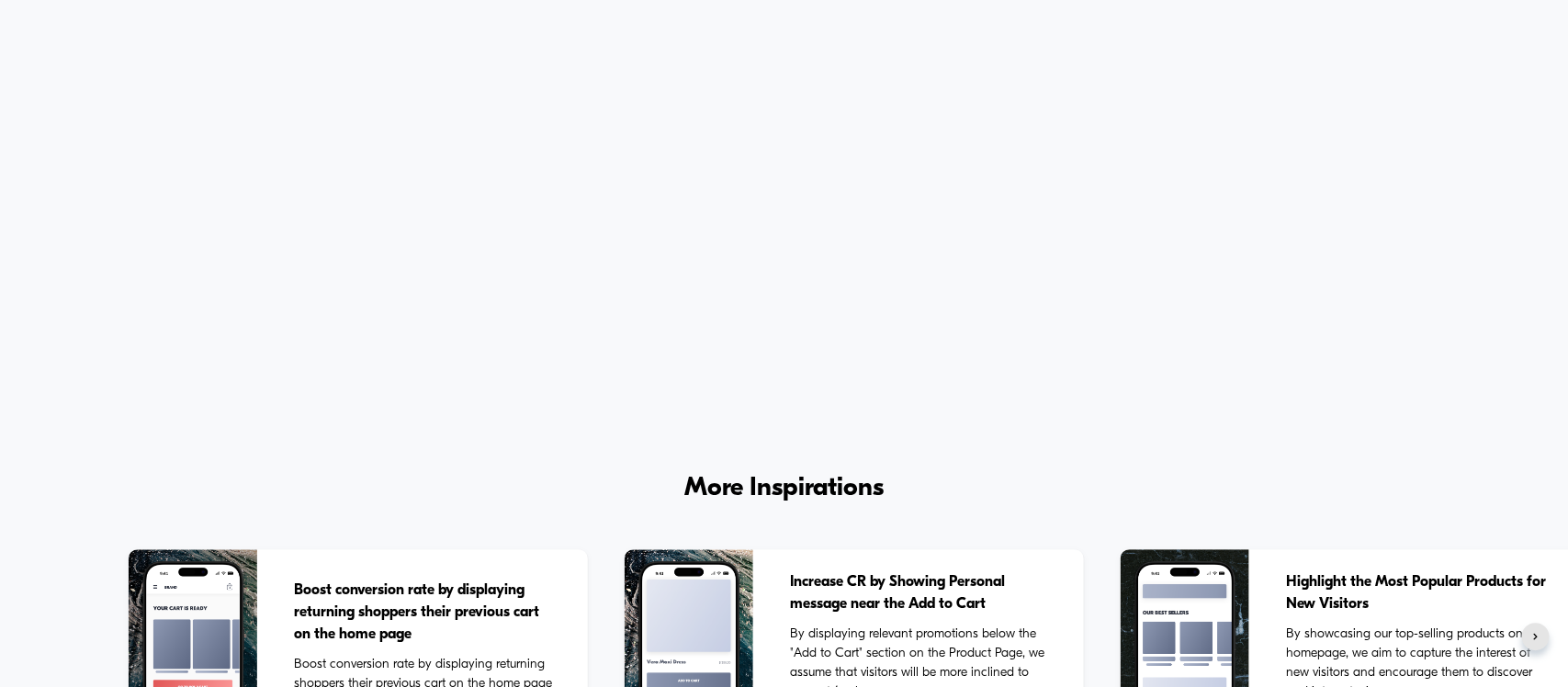
scroll to position [7996, 0]
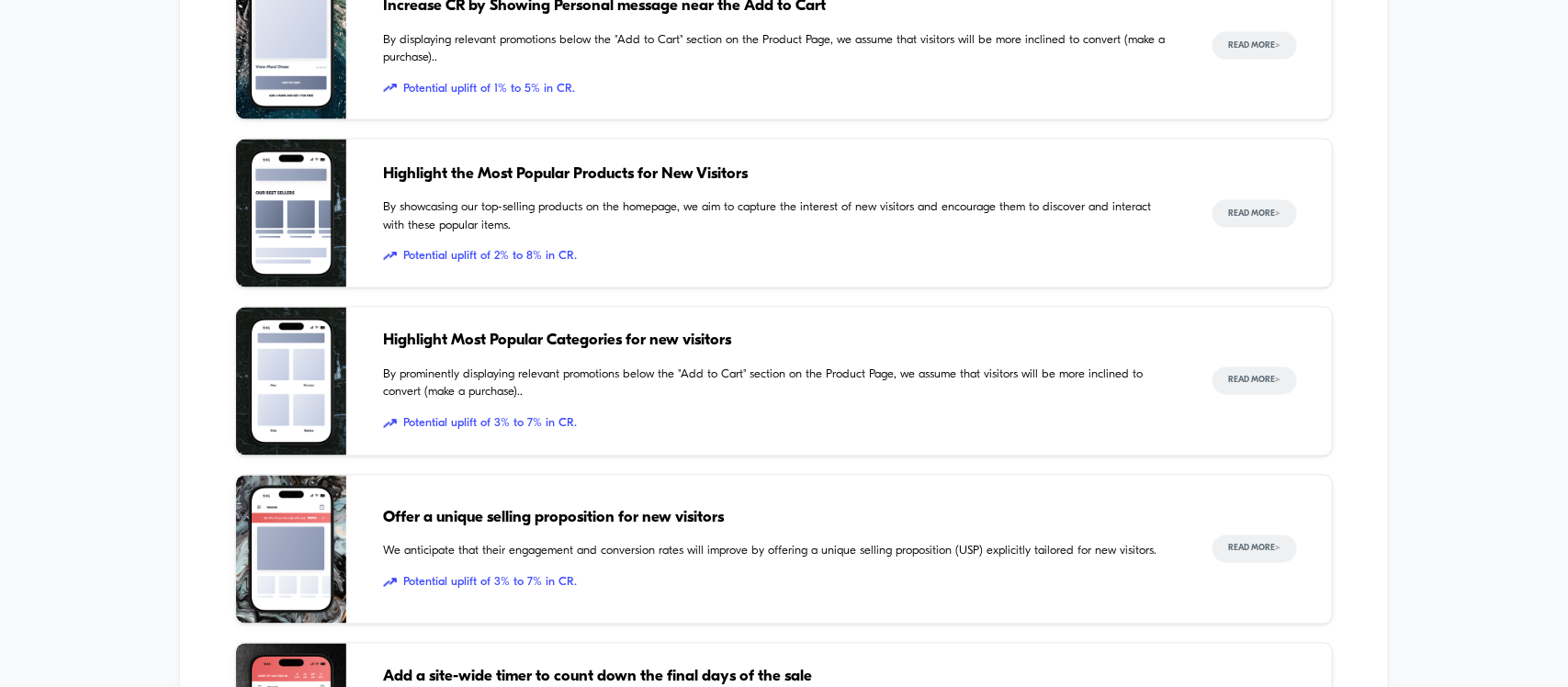
scroll to position [689, 0]
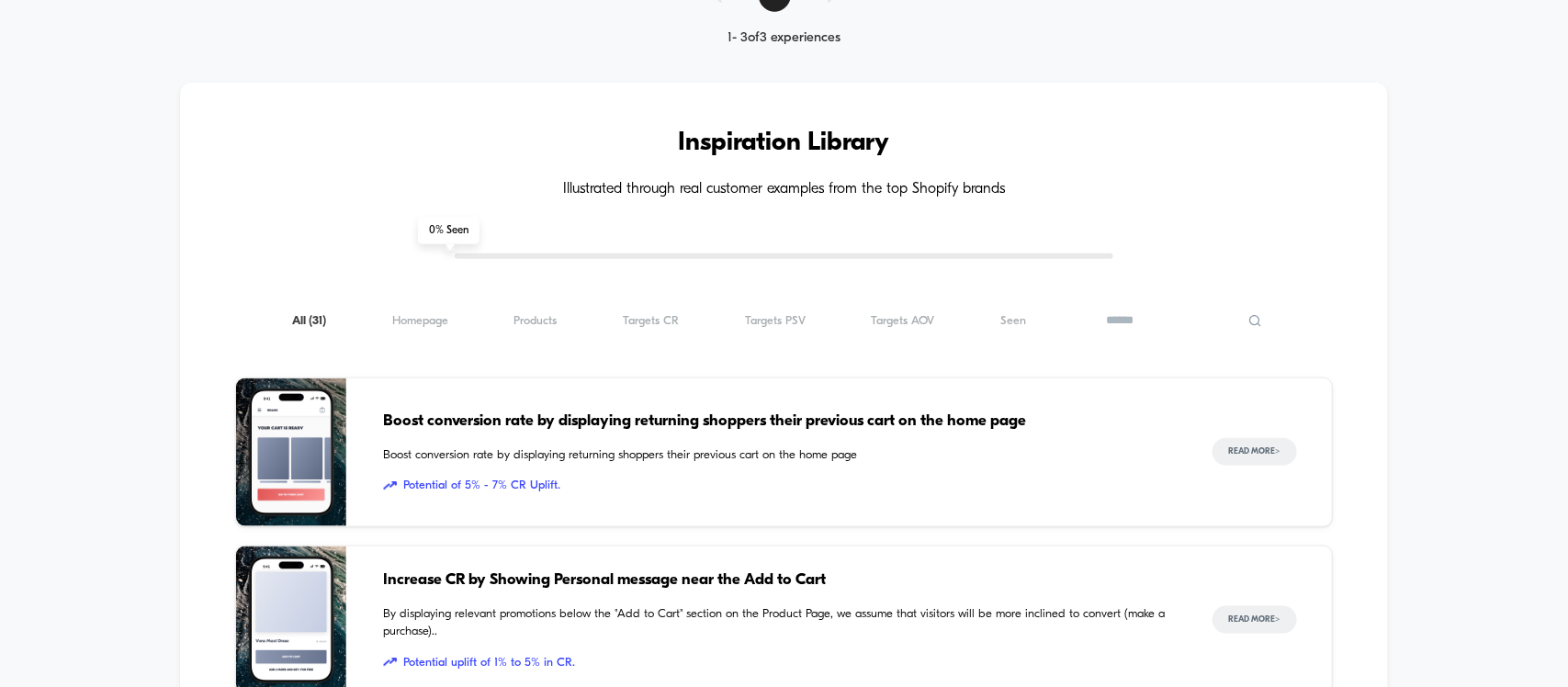
click at [1248, 331] on input at bounding box center [1184, 320] width 184 height 22
click at [1184, 320] on input at bounding box center [1184, 320] width 184 height 22
type input "****"
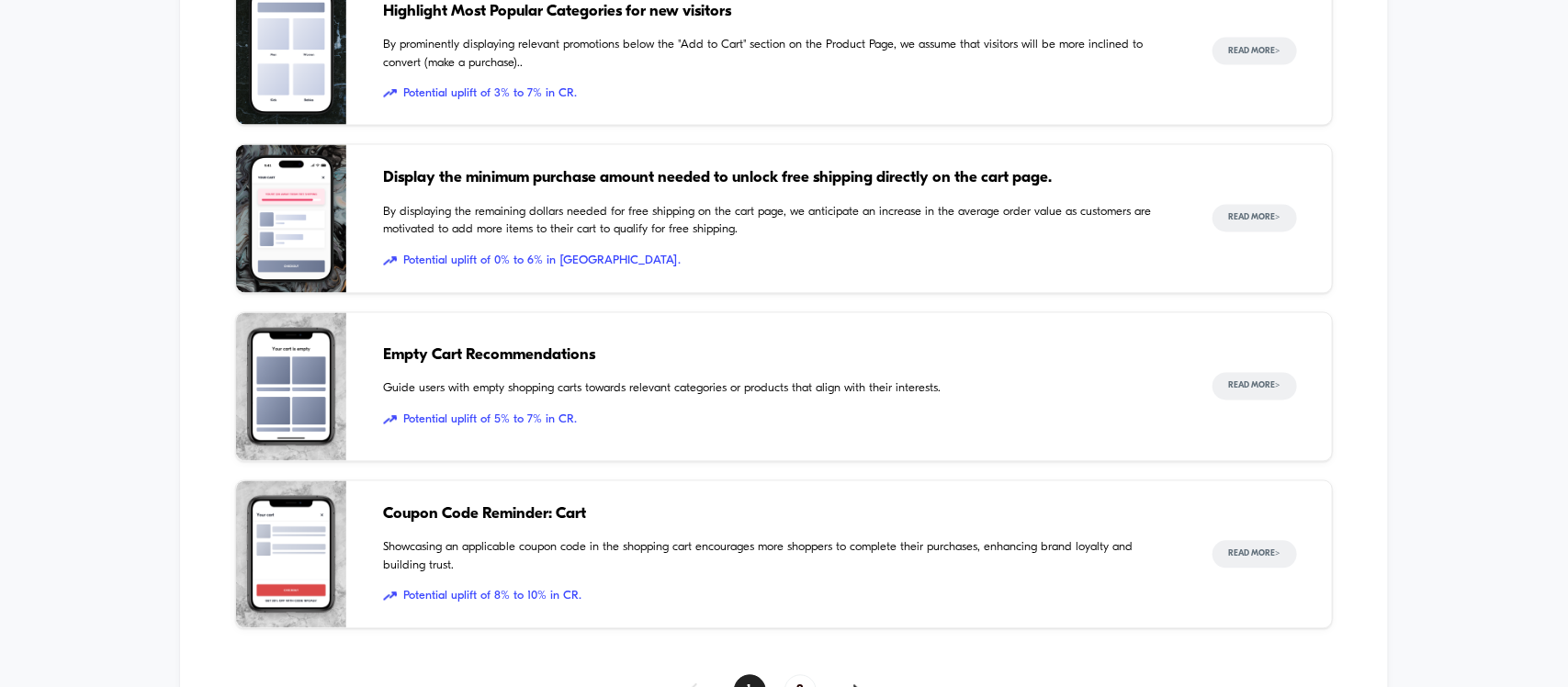
scroll to position [919, 0]
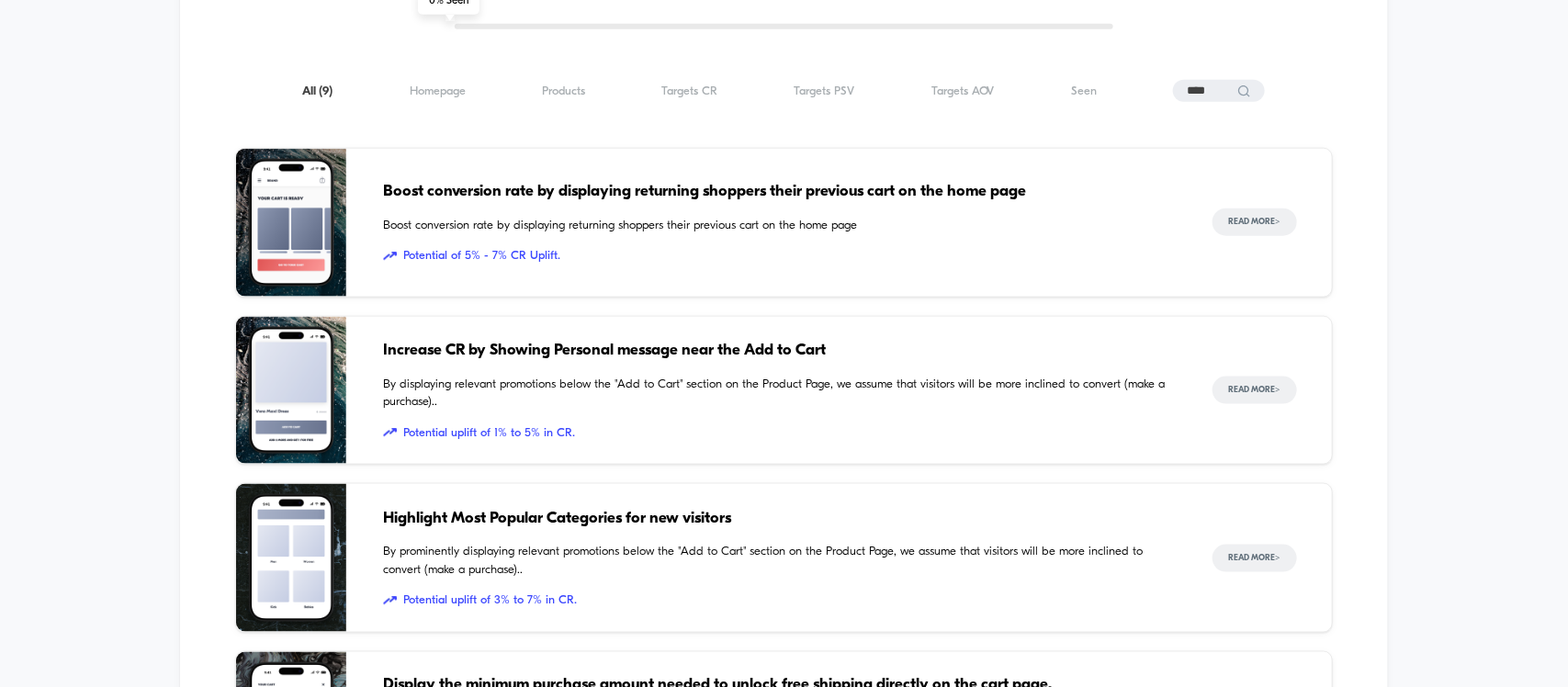
click at [781, 189] on span "Boost conversion rate by displaying returning shoppers their previous cart on t…" at bounding box center [779, 191] width 792 height 24
